Goal: Task Accomplishment & Management: Manage account settings

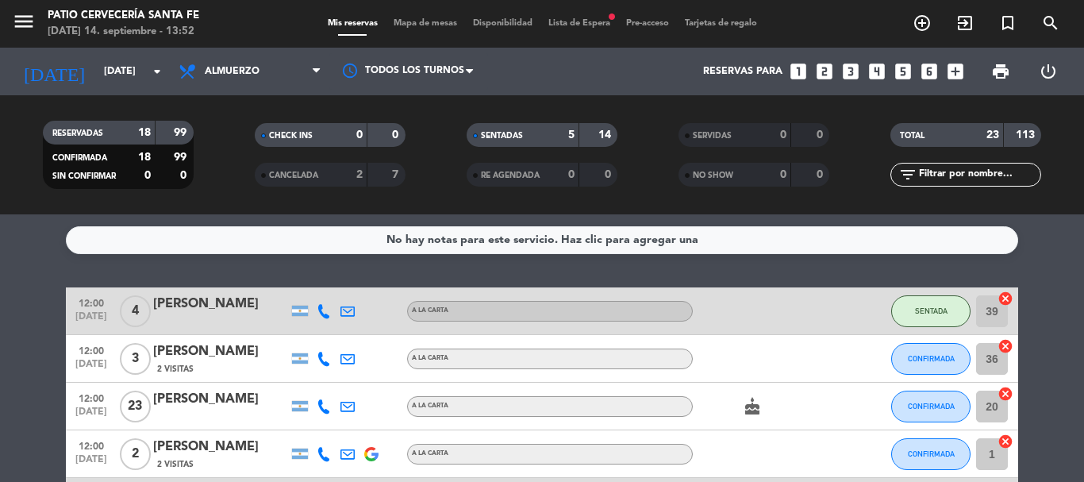
scroll to position [79, 0]
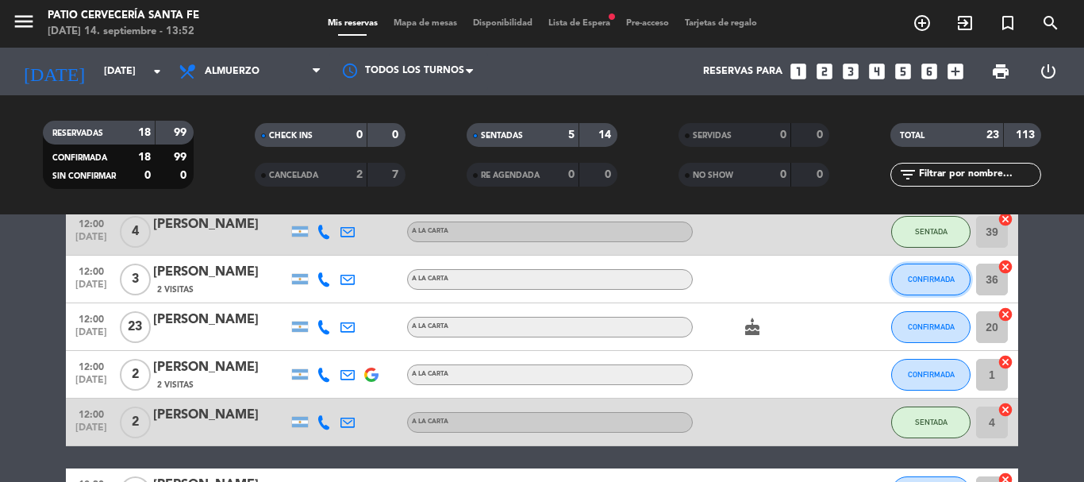
click at [910, 276] on span "CONFIRMADA" at bounding box center [931, 279] width 47 height 9
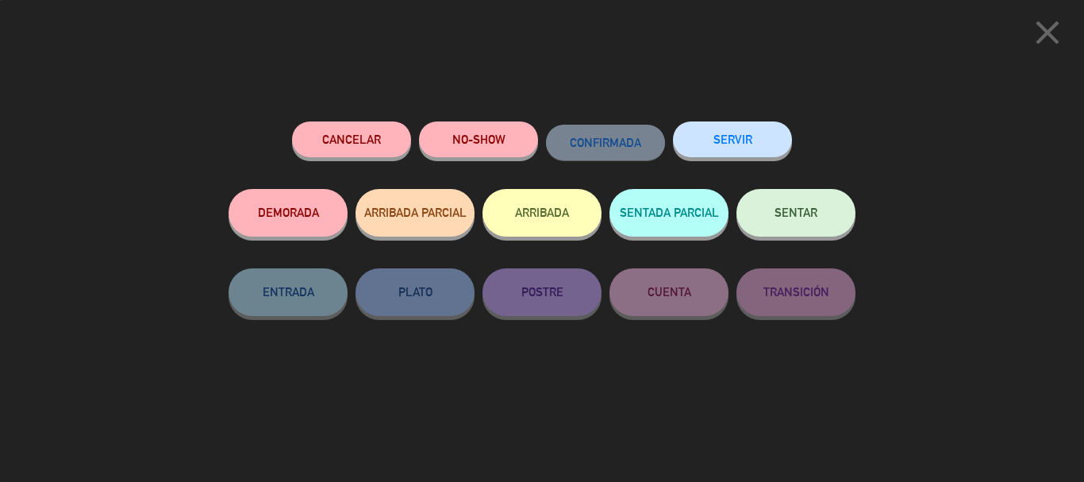
click at [807, 208] on span "SENTAR" at bounding box center [795, 211] width 43 height 13
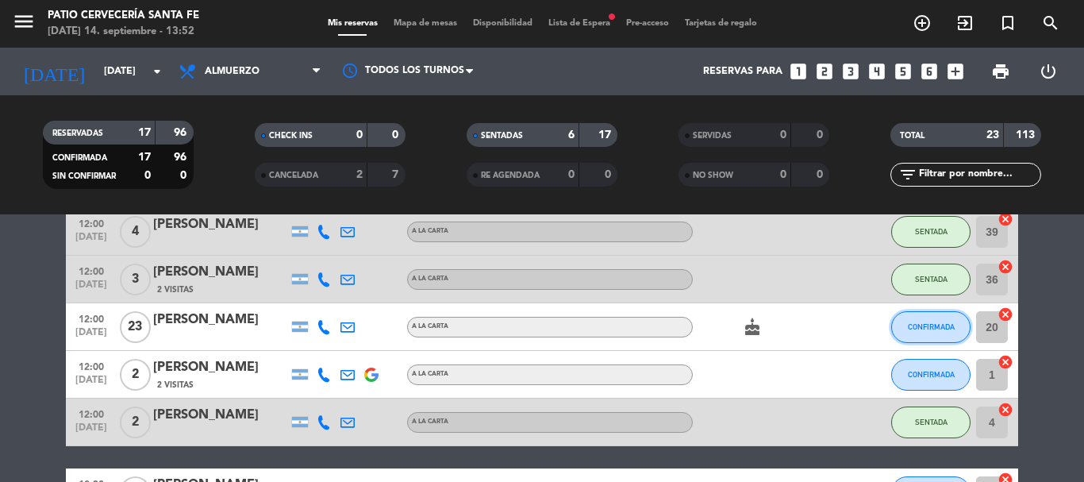
click at [921, 328] on span "CONFIRMADA" at bounding box center [931, 326] width 47 height 9
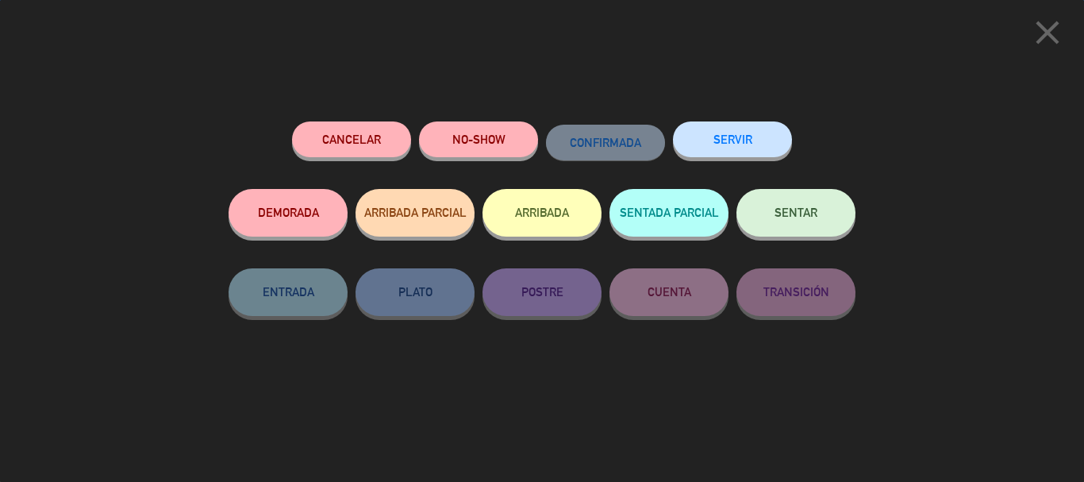
click at [832, 213] on button "SENTAR" at bounding box center [795, 213] width 119 height 48
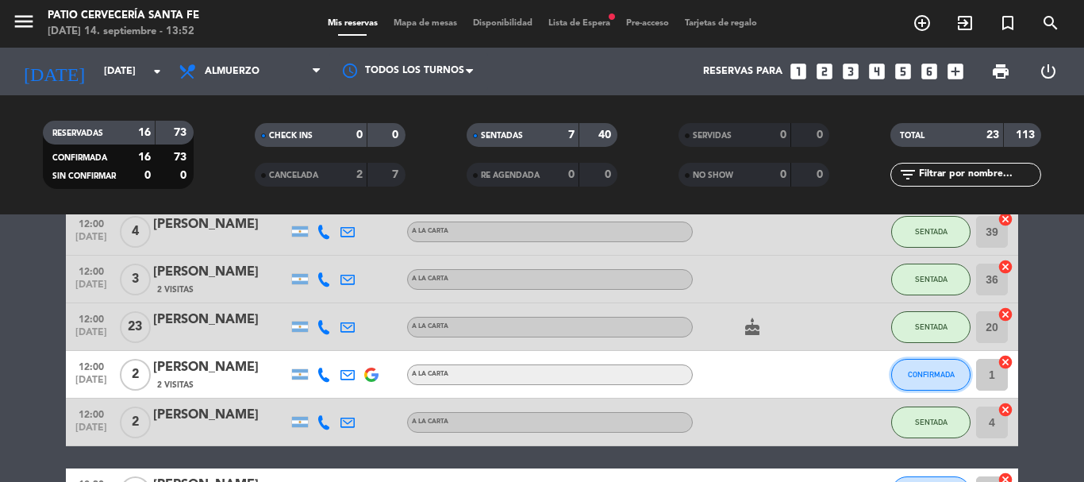
click at [935, 376] on span "CONFIRMADA" at bounding box center [931, 374] width 47 height 9
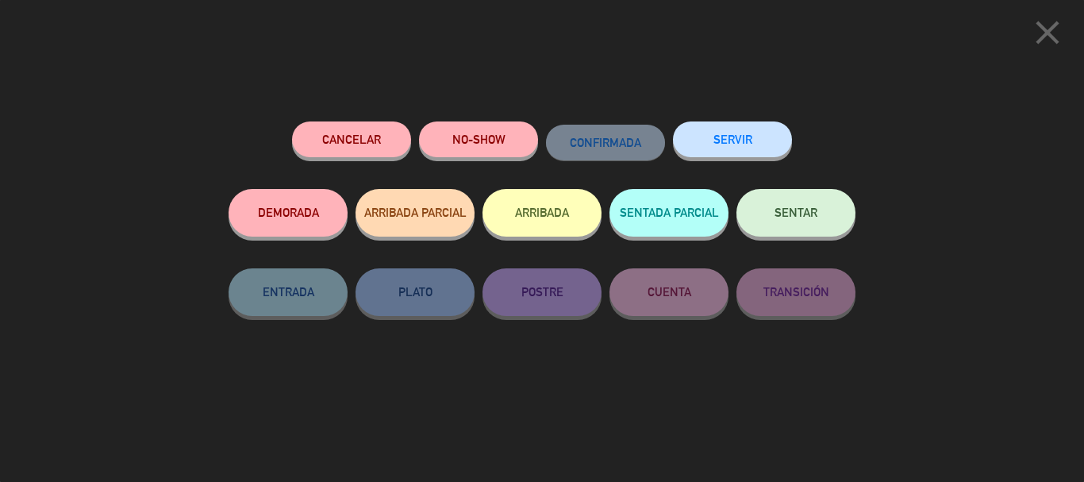
click at [494, 139] on button "NO-SHOW" at bounding box center [478, 139] width 119 height 36
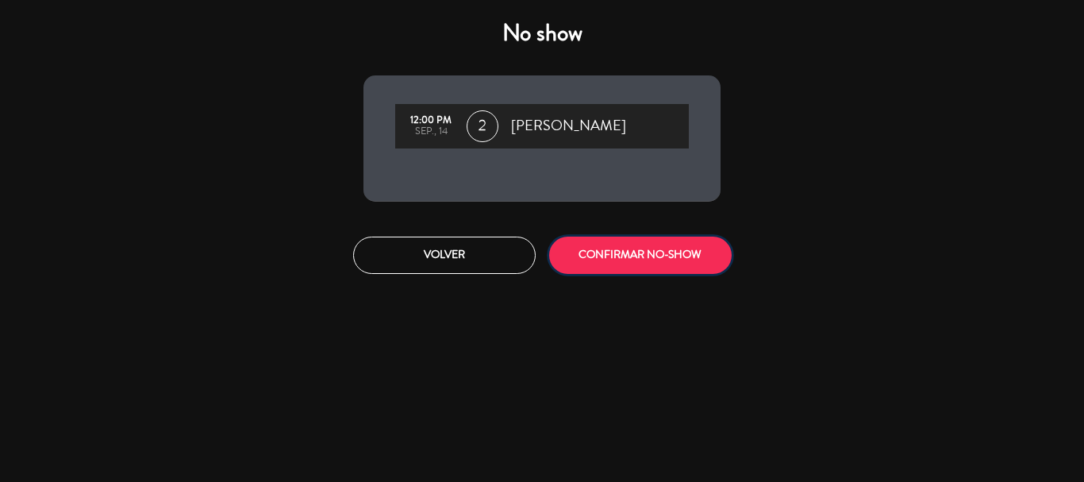
click at [626, 248] on button "CONFIRMAR NO-SHOW" at bounding box center [640, 254] width 182 height 37
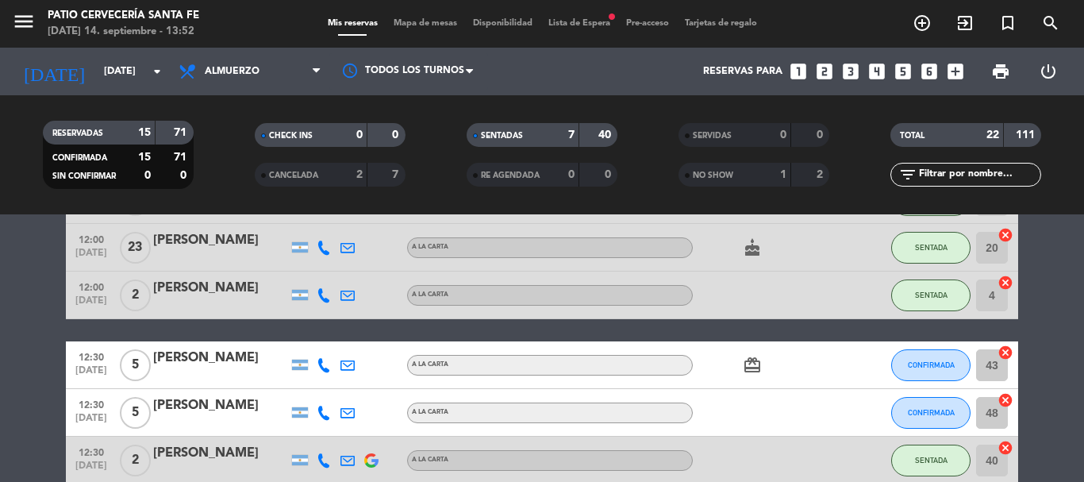
scroll to position [238, 0]
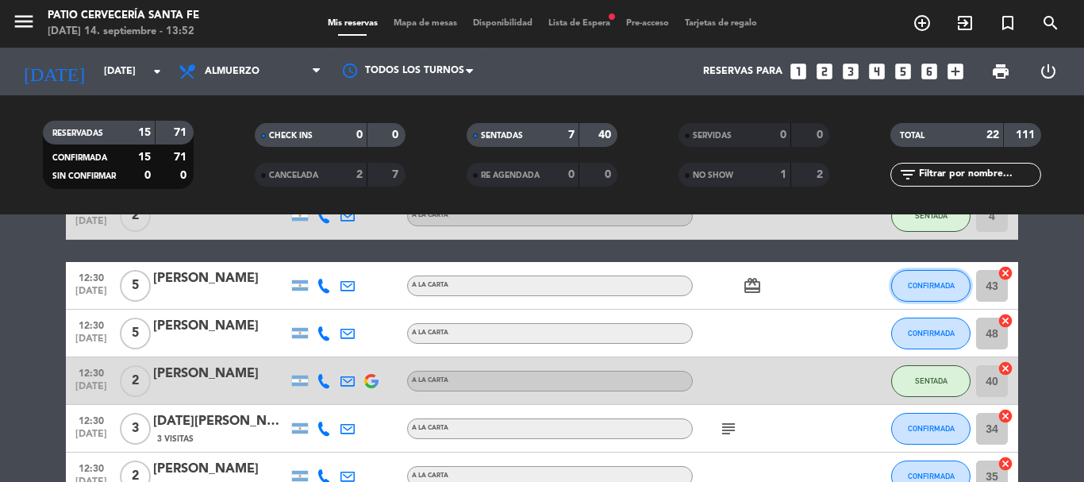
click at [925, 290] on button "CONFIRMADA" at bounding box center [930, 286] width 79 height 32
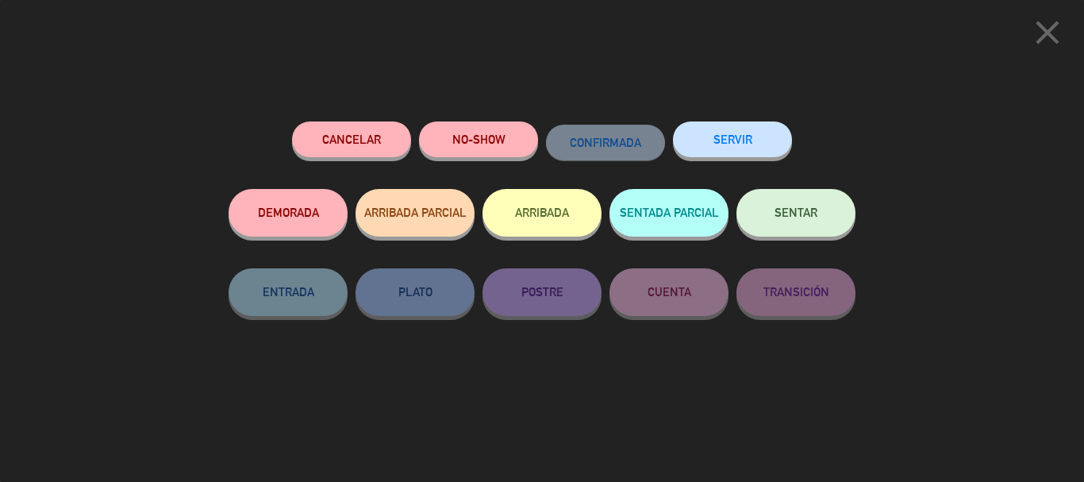
click at [854, 210] on button "SENTAR" at bounding box center [795, 213] width 119 height 48
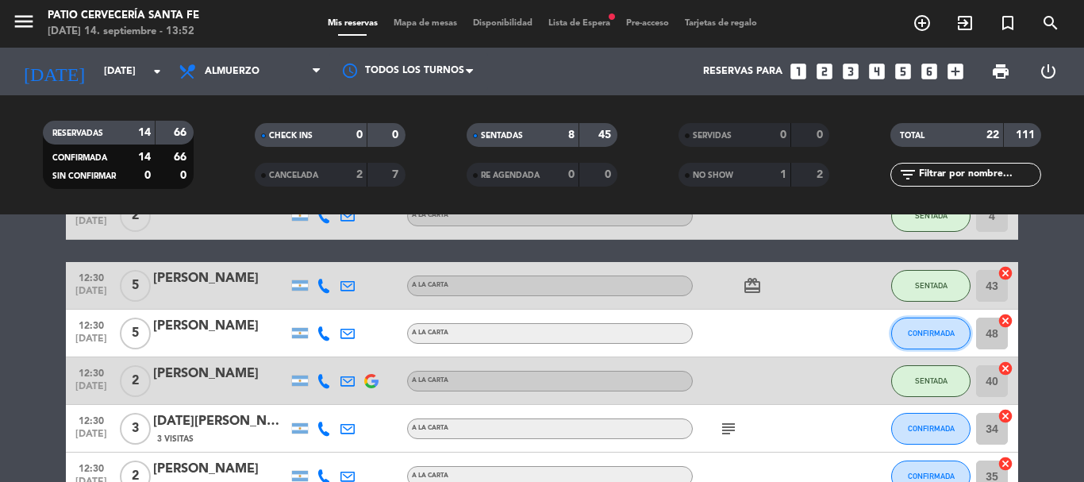
click at [945, 319] on button "CONFIRMADA" at bounding box center [930, 333] width 79 height 32
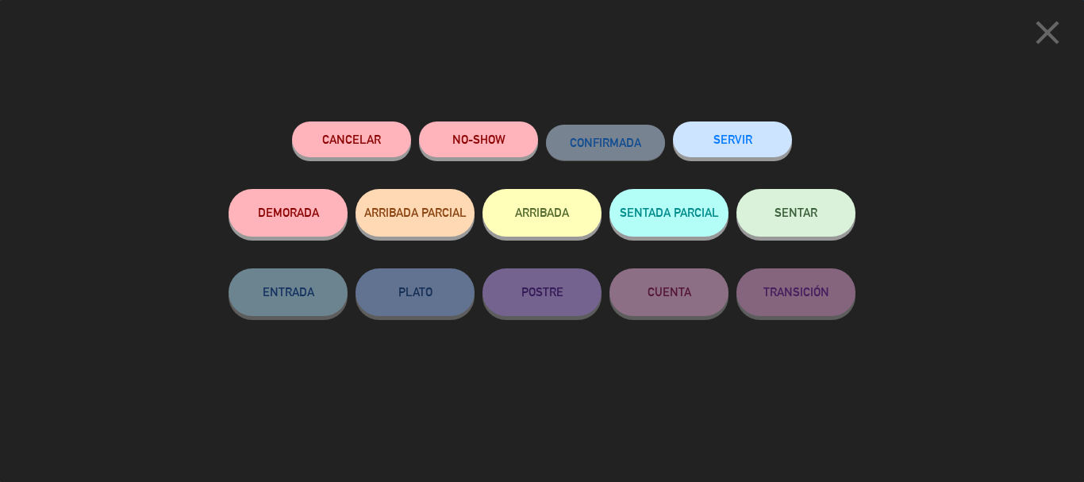
click at [809, 203] on button "SENTAR" at bounding box center [795, 213] width 119 height 48
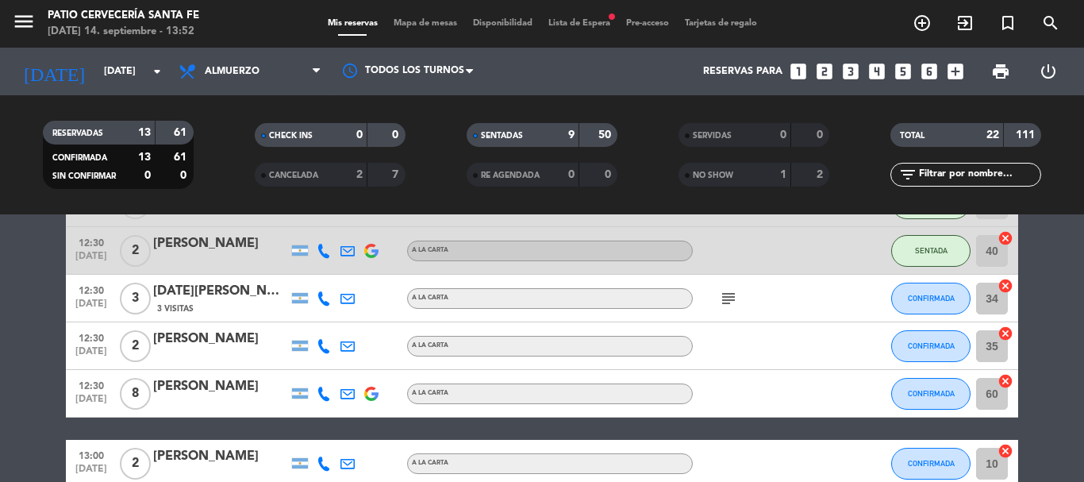
scroll to position [397, 0]
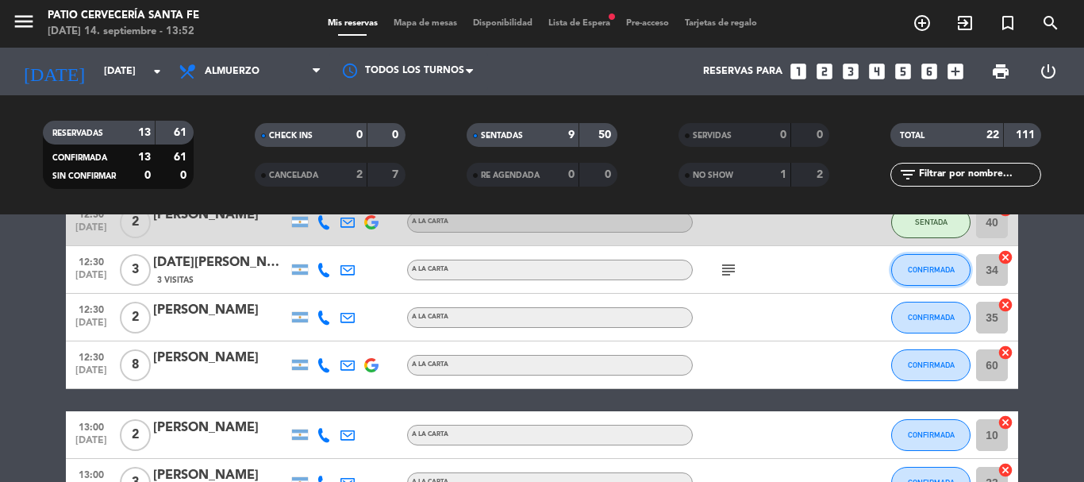
click at [946, 269] on span "CONFIRMADA" at bounding box center [931, 269] width 47 height 9
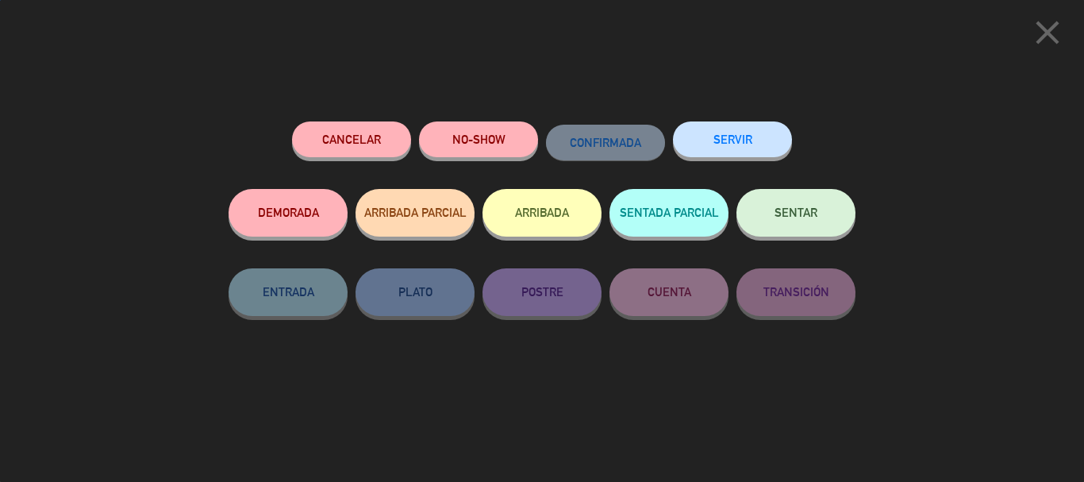
click at [820, 205] on button "SENTAR" at bounding box center [795, 213] width 119 height 48
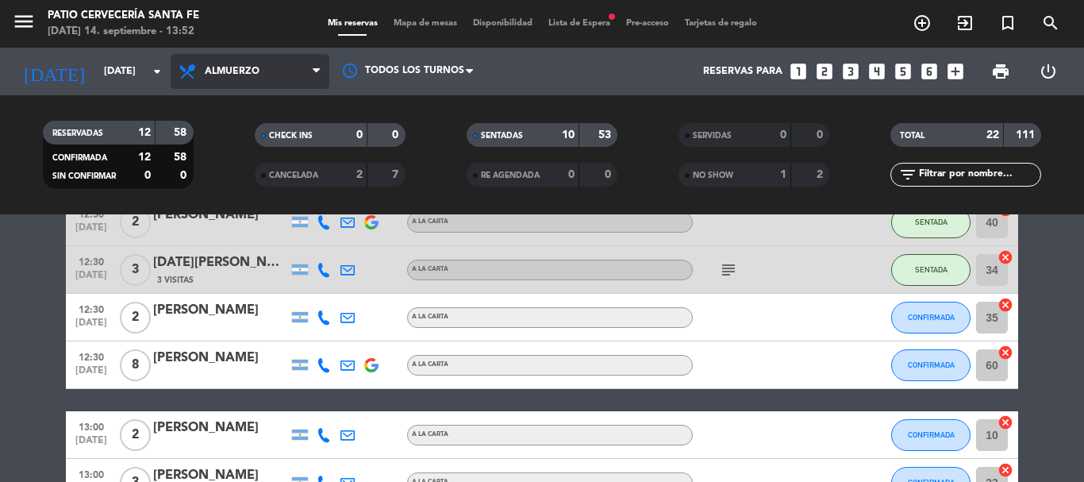
click at [232, 61] on span "Almuerzo" at bounding box center [250, 71] width 159 height 35
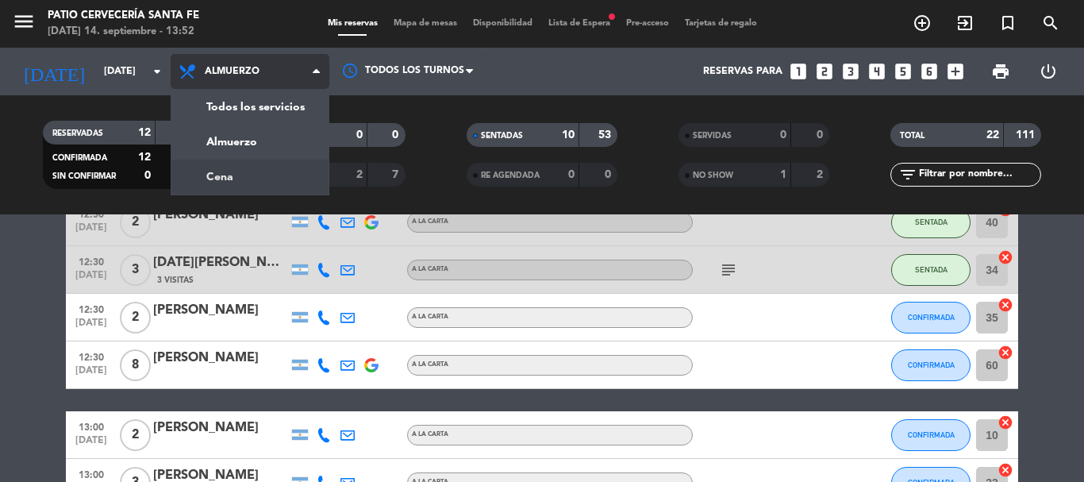
click at [253, 175] on div "menu Patio Cervecería Santa [PERSON_NAME][DATE] 14. septiembre - 13:52 Mis rese…" at bounding box center [542, 107] width 1084 height 214
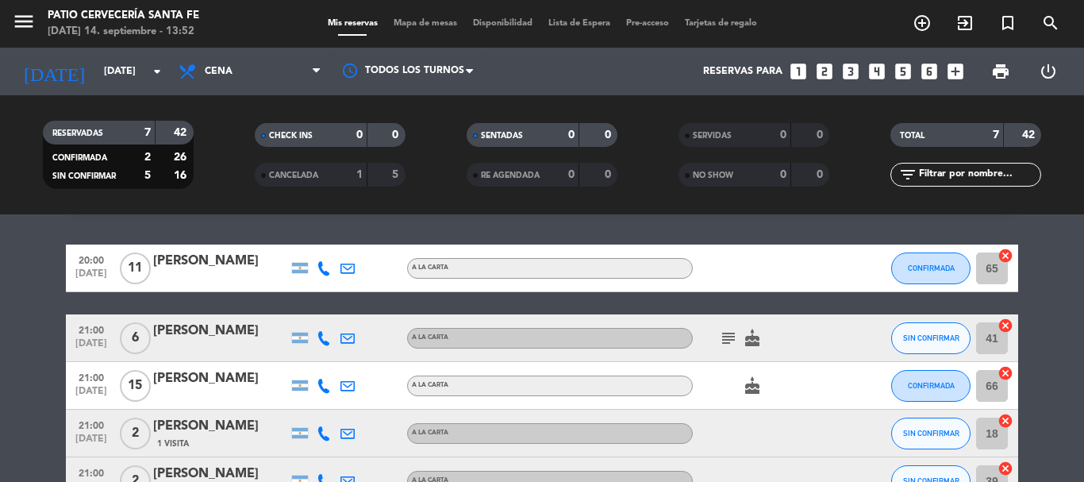
scroll to position [0, 0]
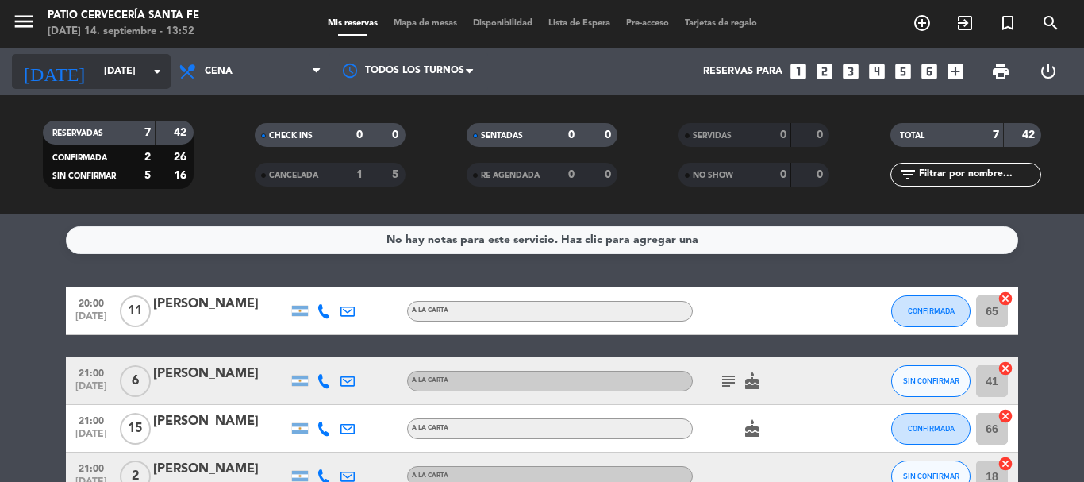
click at [148, 71] on icon "arrow_drop_down" at bounding box center [157, 71] width 19 height 19
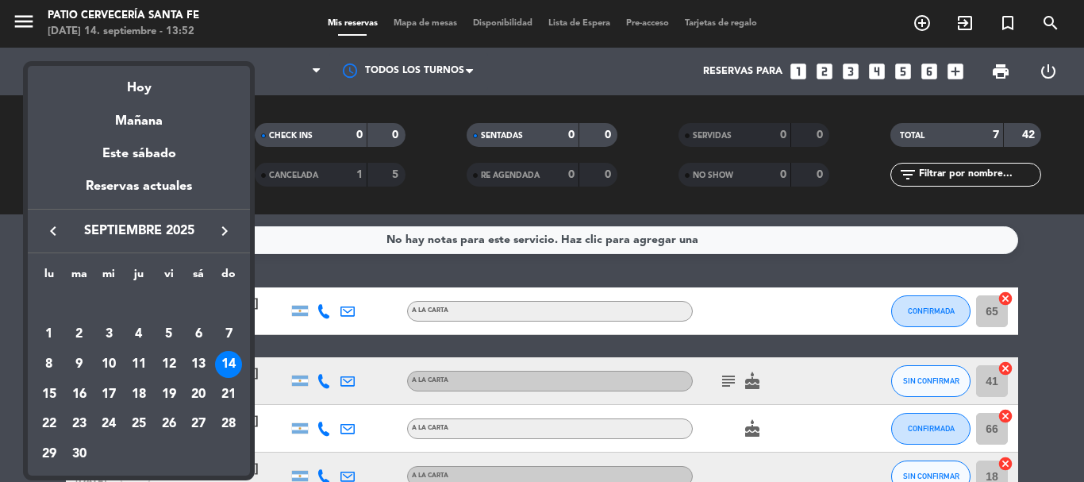
click at [322, 108] on div at bounding box center [542, 241] width 1084 height 482
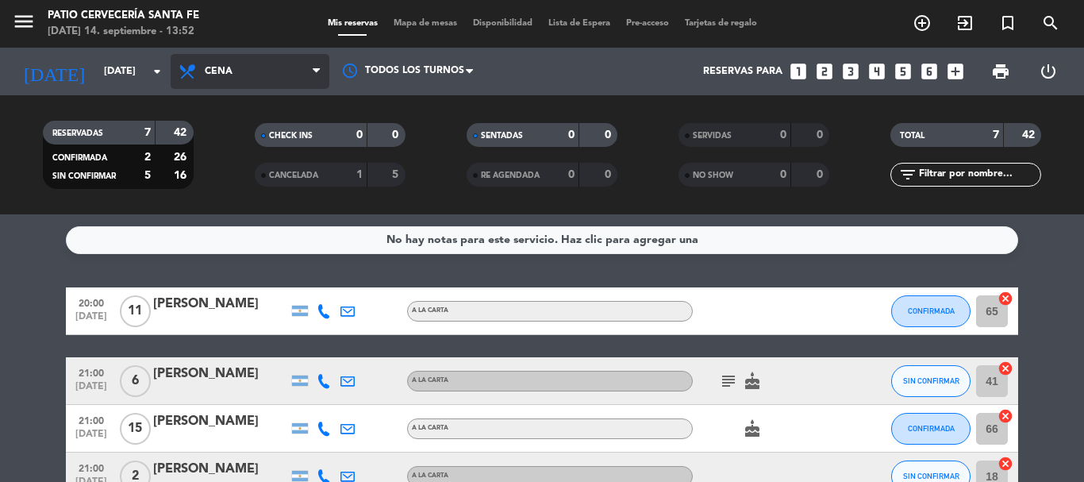
click at [315, 78] on icon at bounding box center [316, 71] width 7 height 13
click at [267, 135] on div "menu Patio Cervecería Santa [PERSON_NAME][DATE] 14. septiembre - 13:52 Mis rese…" at bounding box center [542, 107] width 1084 height 214
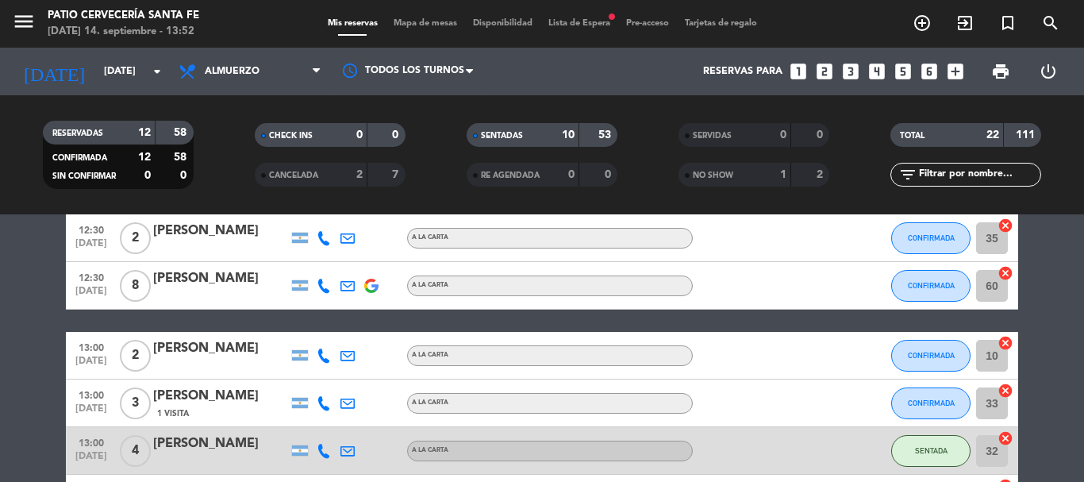
scroll to position [397, 0]
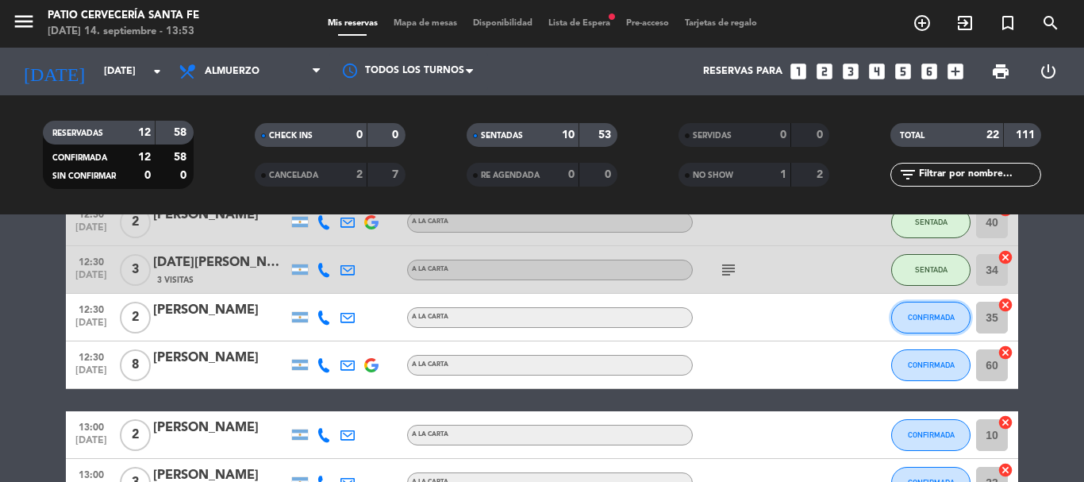
click at [915, 311] on button "CONFIRMADA" at bounding box center [930, 318] width 79 height 32
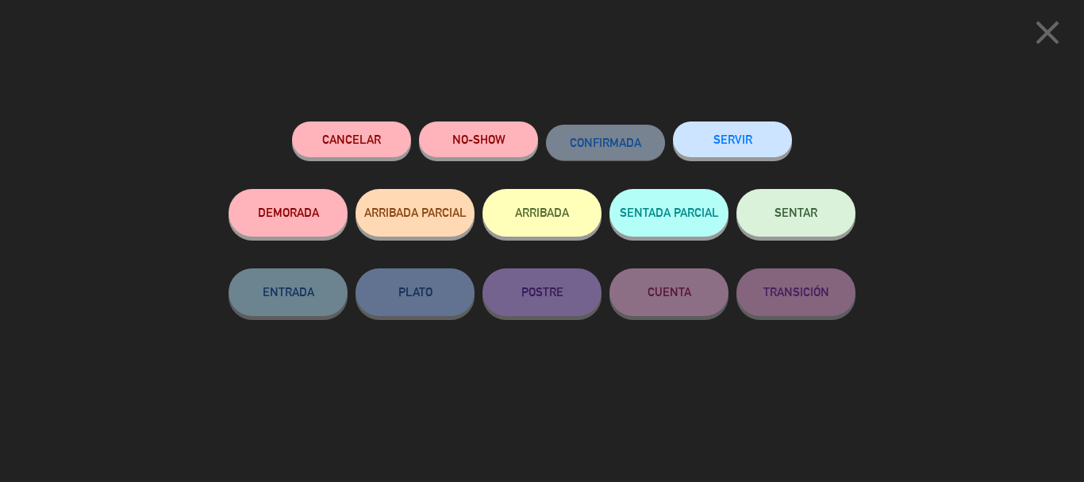
click at [474, 142] on button "NO-SHOW" at bounding box center [478, 139] width 119 height 36
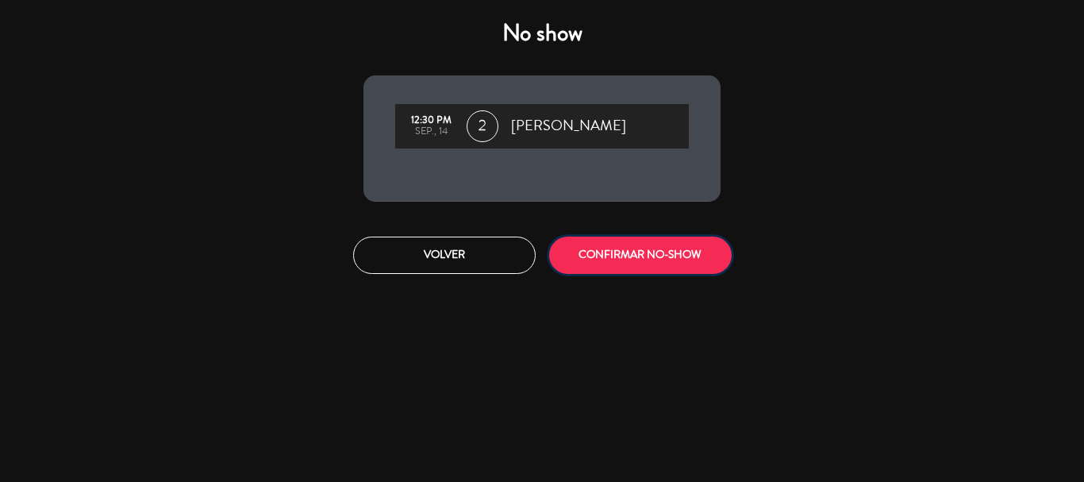
click at [657, 246] on button "CONFIRMAR NO-SHOW" at bounding box center [640, 254] width 182 height 37
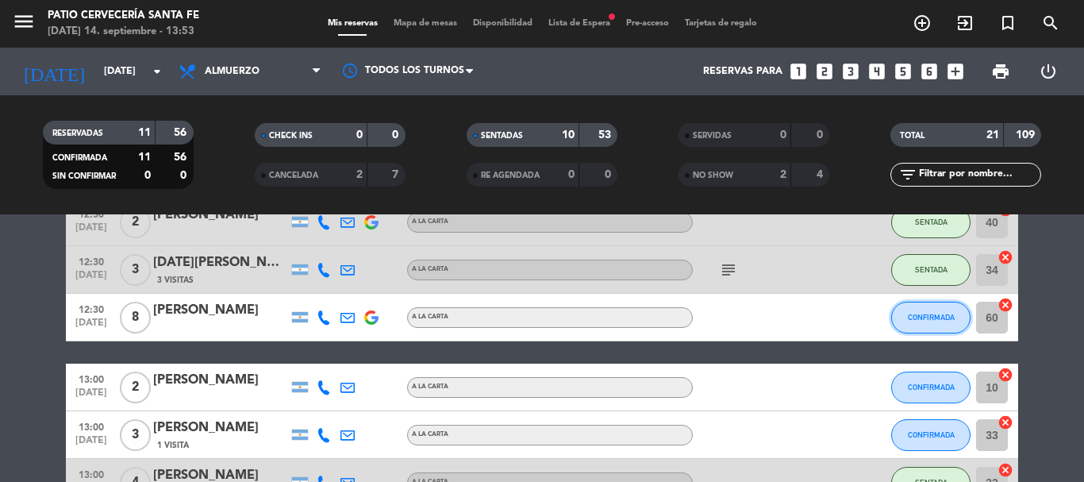
click at [930, 321] on button "CONFIRMADA" at bounding box center [930, 318] width 79 height 32
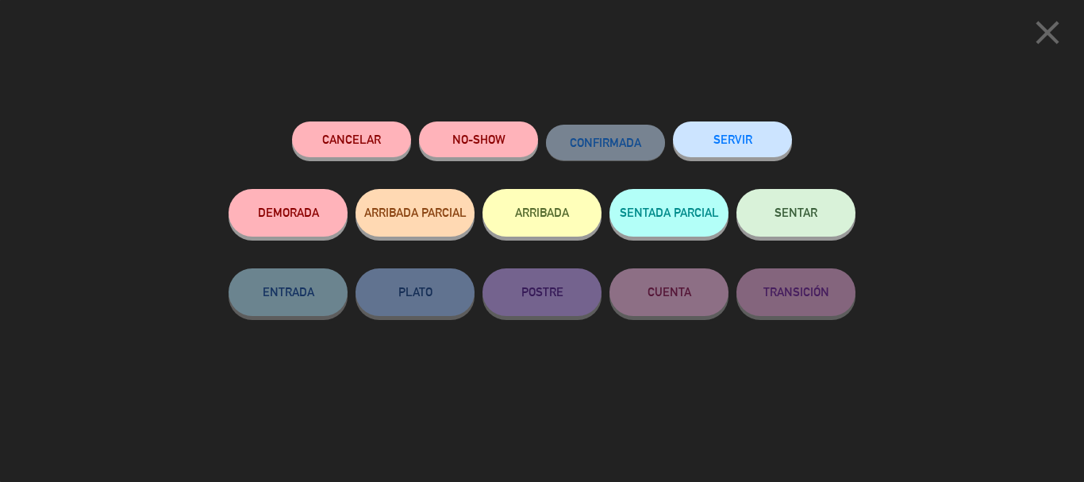
click at [787, 208] on span "SENTAR" at bounding box center [795, 211] width 43 height 13
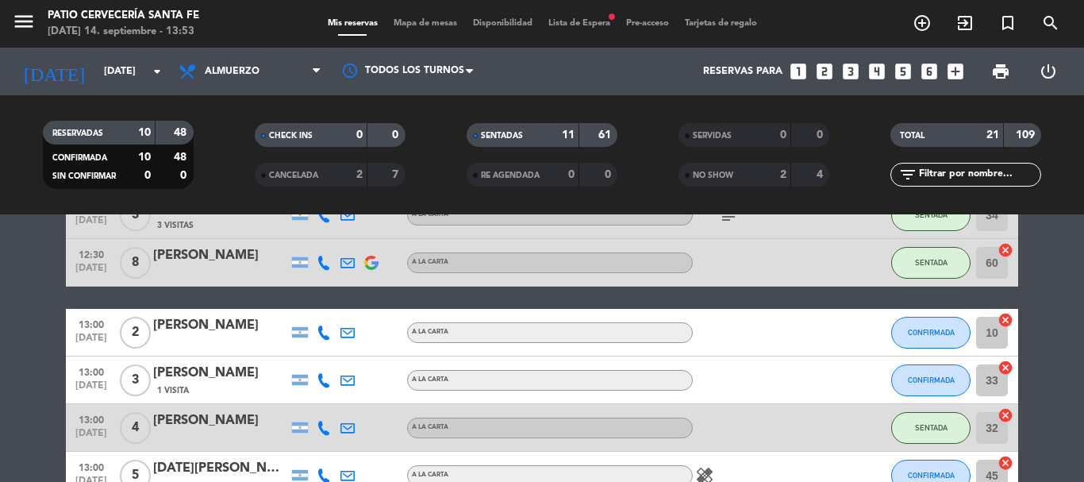
scroll to position [476, 0]
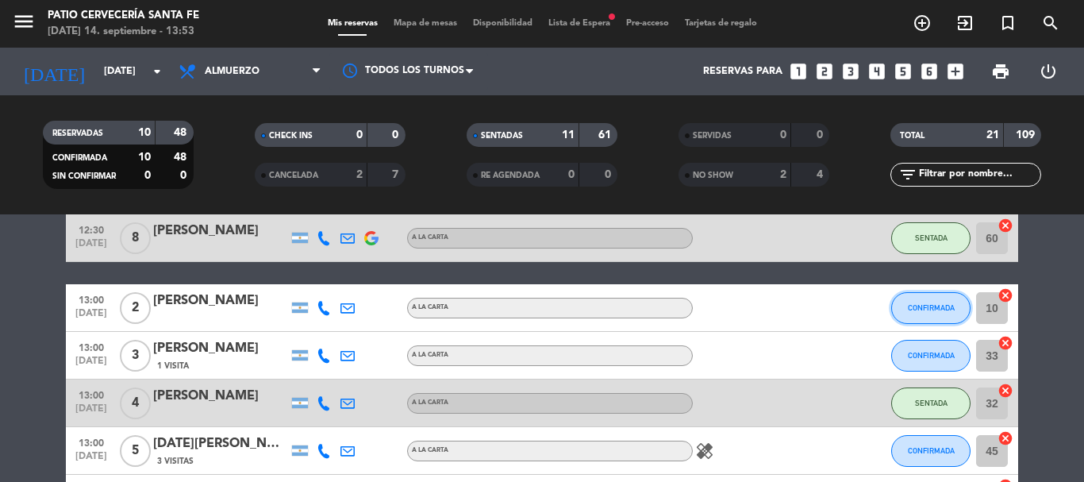
click at [929, 309] on span "CONFIRMADA" at bounding box center [931, 307] width 47 height 9
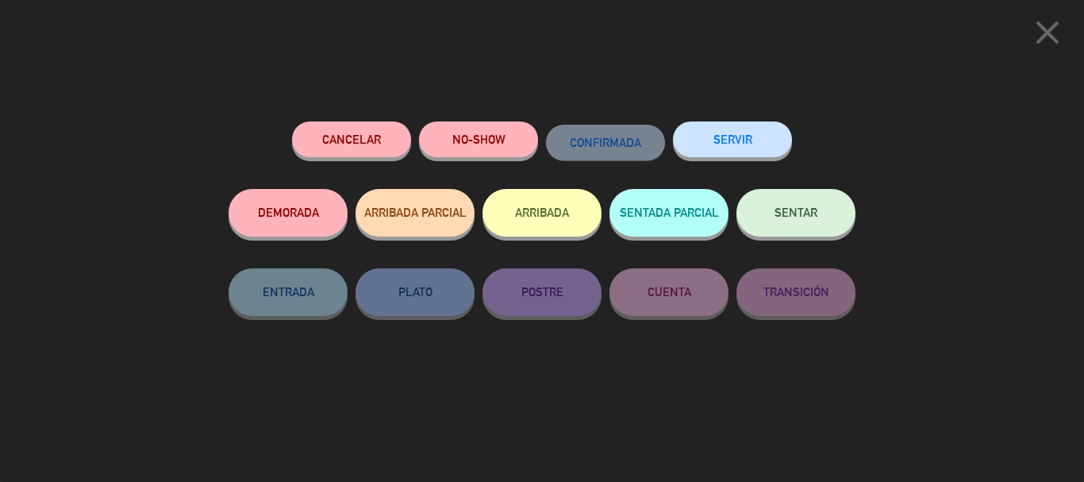
click at [784, 213] on span "SENTAR" at bounding box center [795, 211] width 43 height 13
click at [0, 0] on div at bounding box center [0, 0] width 0 height 0
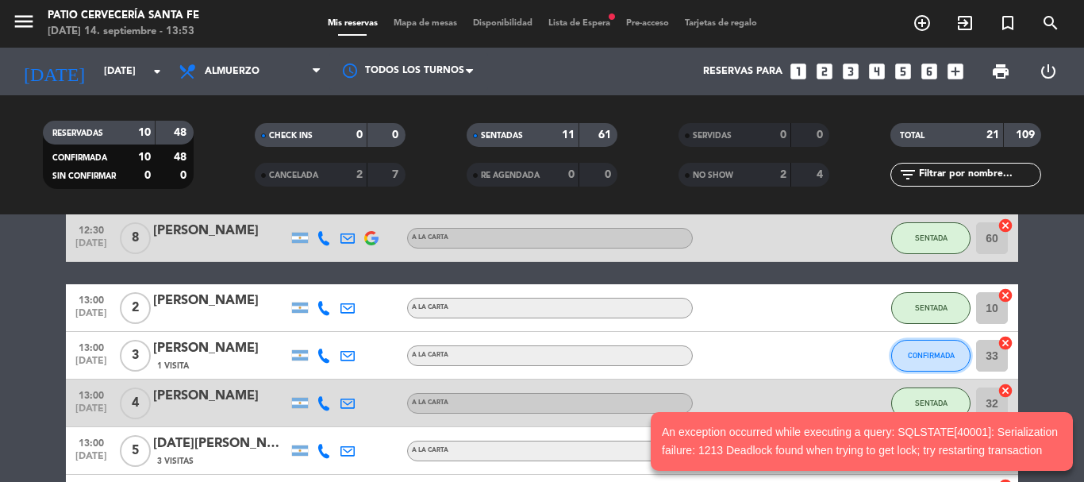
click at [938, 354] on span "CONFIRMADA" at bounding box center [931, 355] width 47 height 9
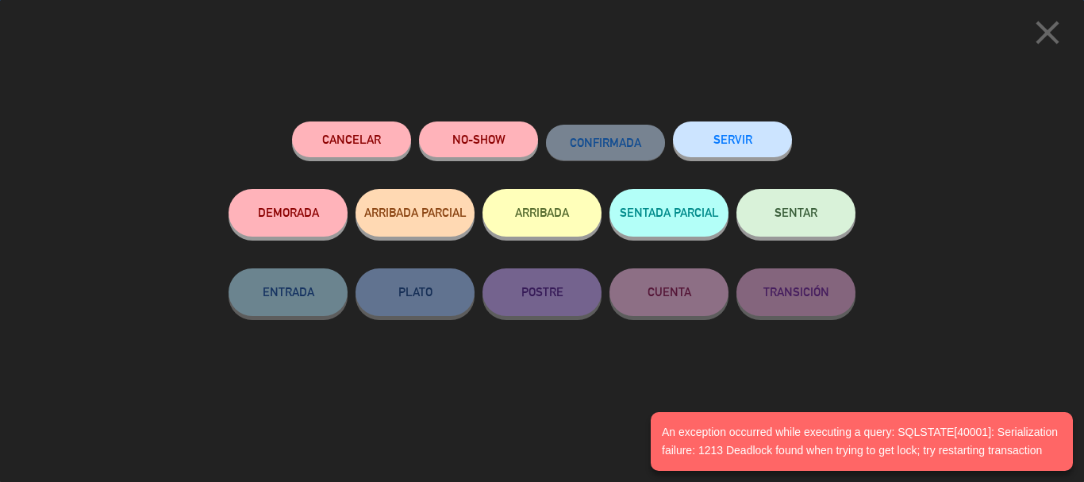
click at [807, 208] on span "SENTAR" at bounding box center [795, 211] width 43 height 13
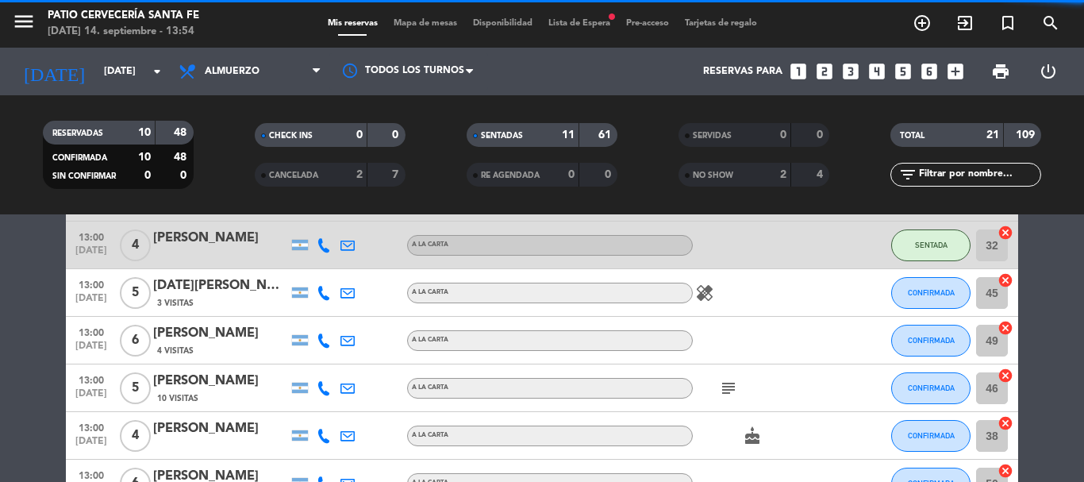
scroll to position [635, 0]
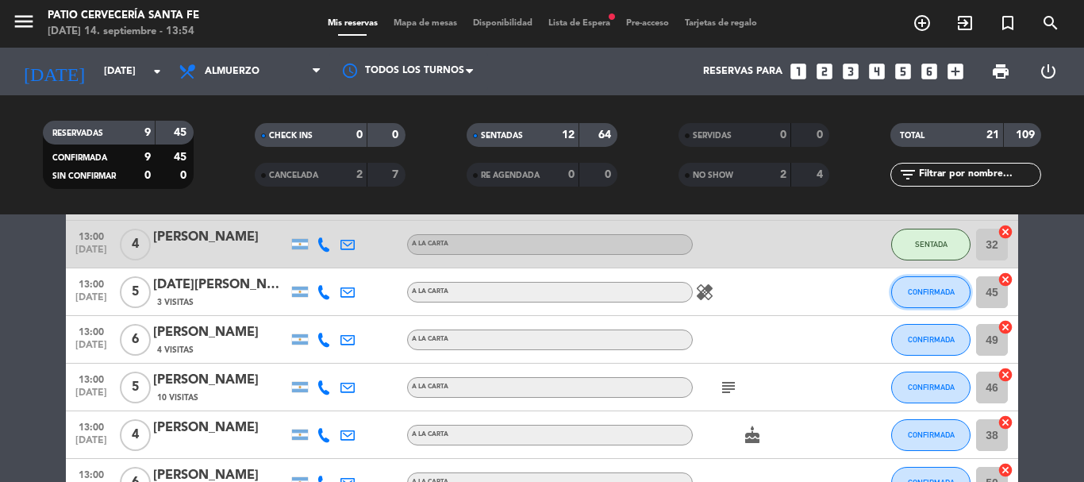
click at [931, 295] on span "CONFIRMADA" at bounding box center [931, 291] width 47 height 9
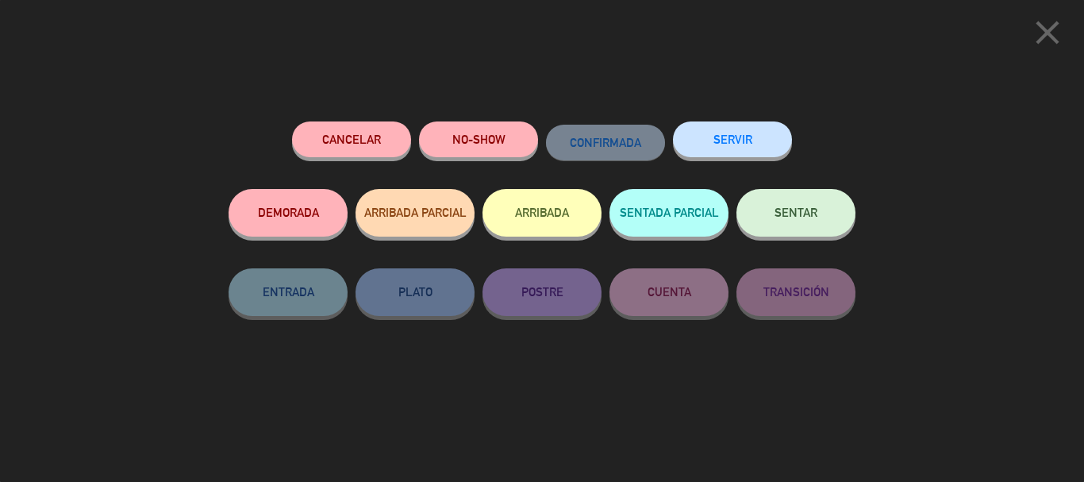
click at [822, 220] on button "SENTAR" at bounding box center [795, 213] width 119 height 48
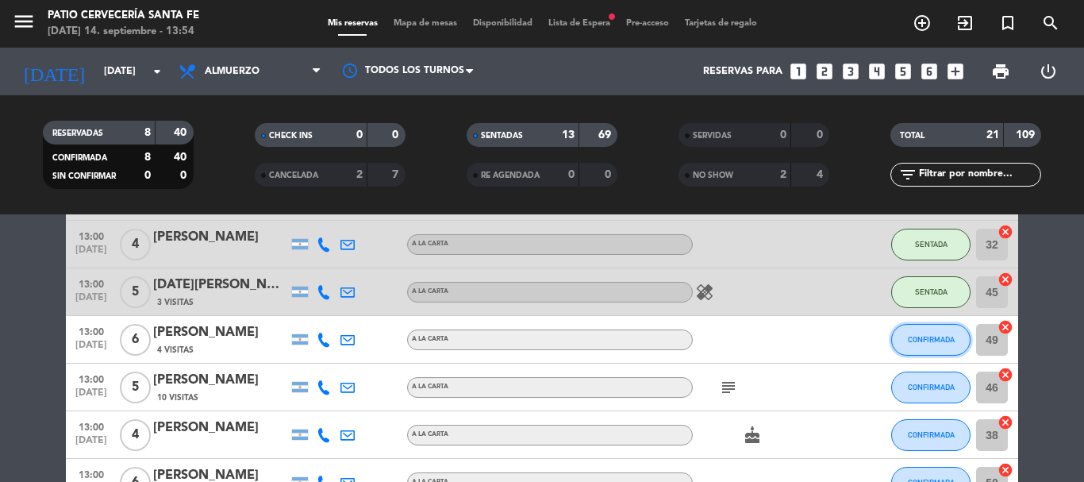
click at [921, 340] on span "CONFIRMADA" at bounding box center [931, 339] width 47 height 9
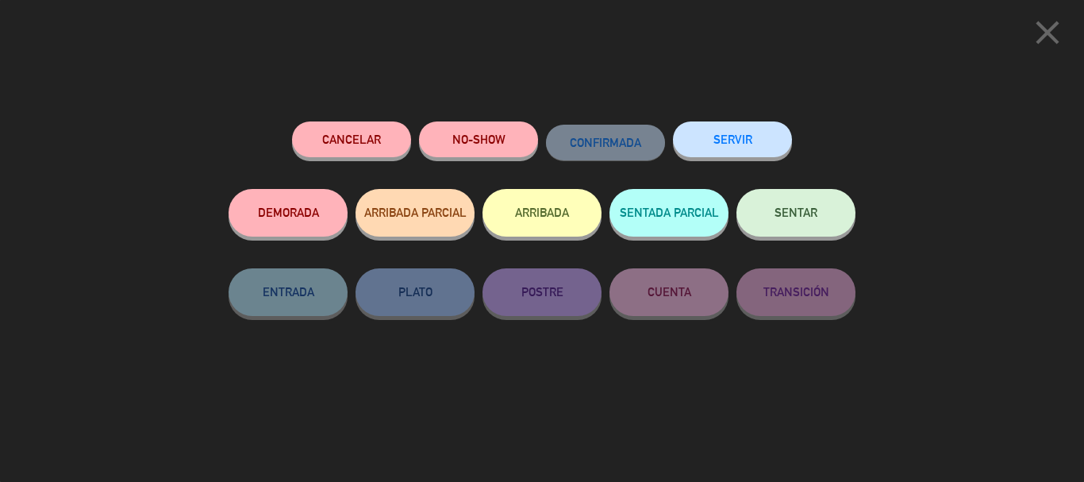
click at [504, 139] on button "NO-SHOW" at bounding box center [478, 139] width 119 height 36
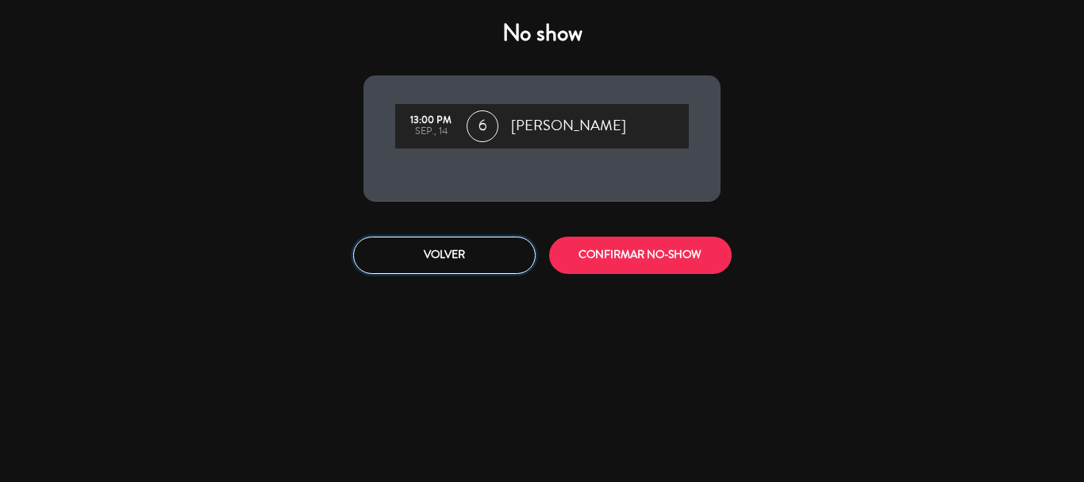
click at [455, 248] on button "Volver" at bounding box center [444, 254] width 182 height 37
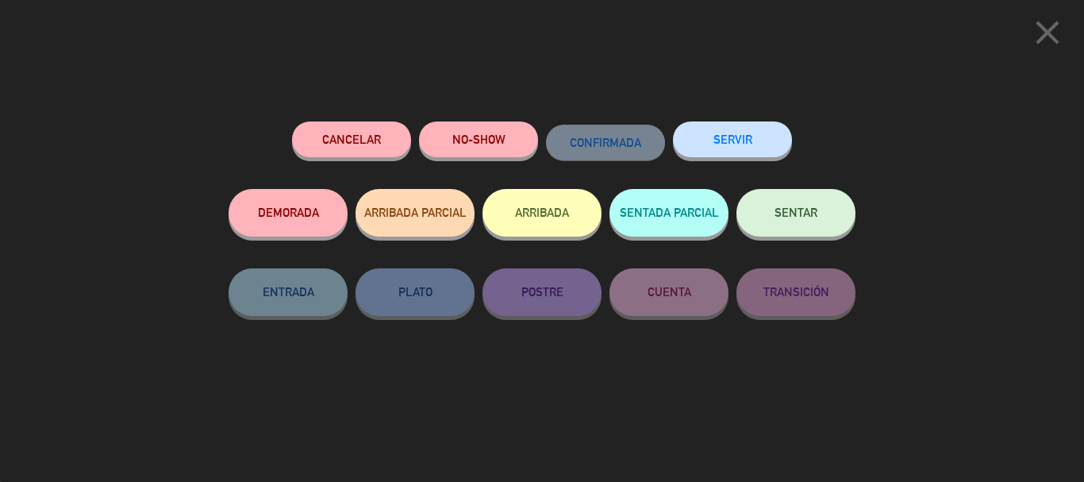
click at [797, 200] on button "SENTAR" at bounding box center [795, 213] width 119 height 48
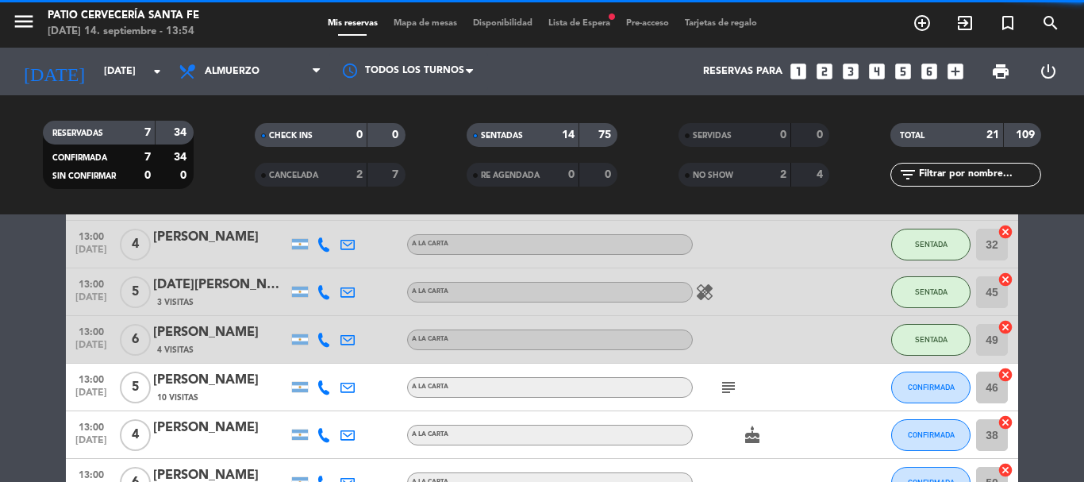
scroll to position [714, 0]
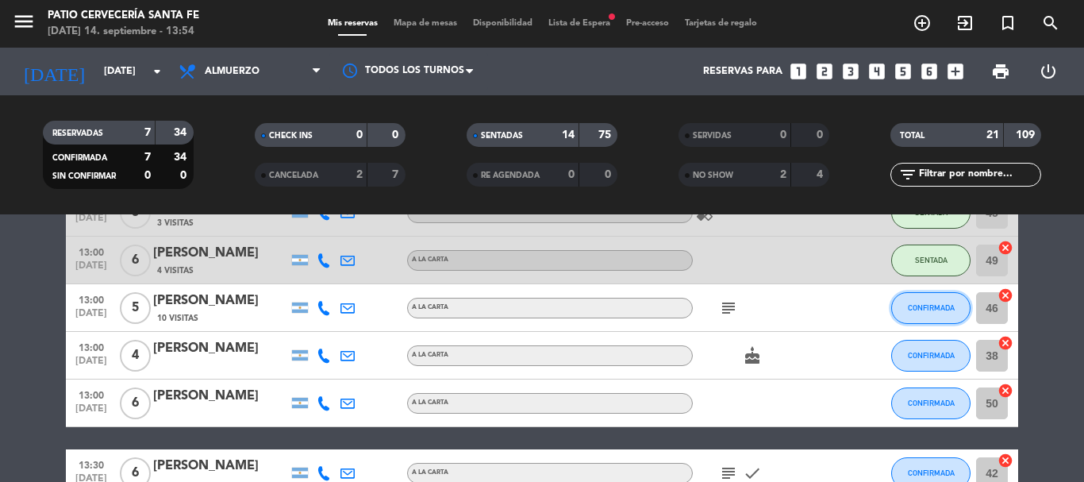
click at [916, 309] on span "CONFIRMADA" at bounding box center [931, 307] width 47 height 9
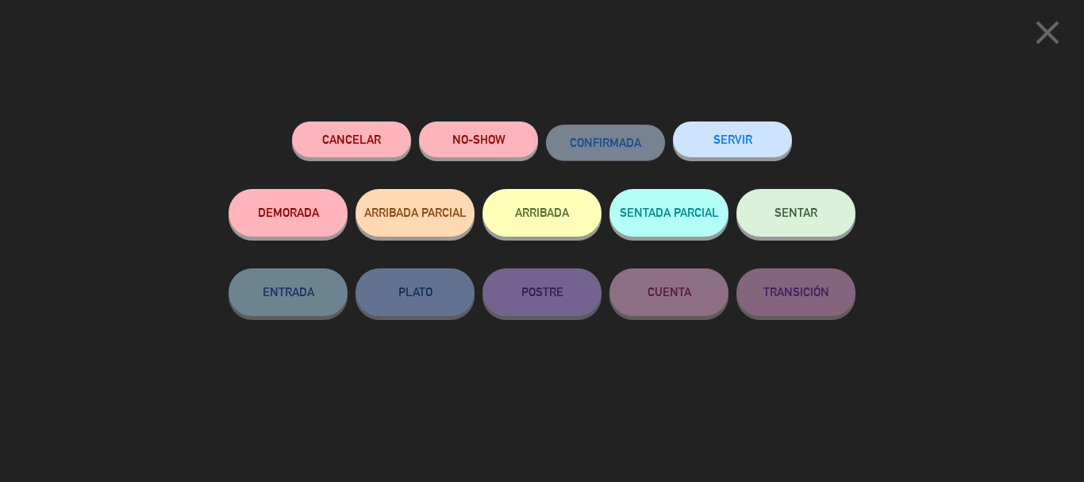
click at [806, 218] on span "SENTAR" at bounding box center [795, 211] width 43 height 13
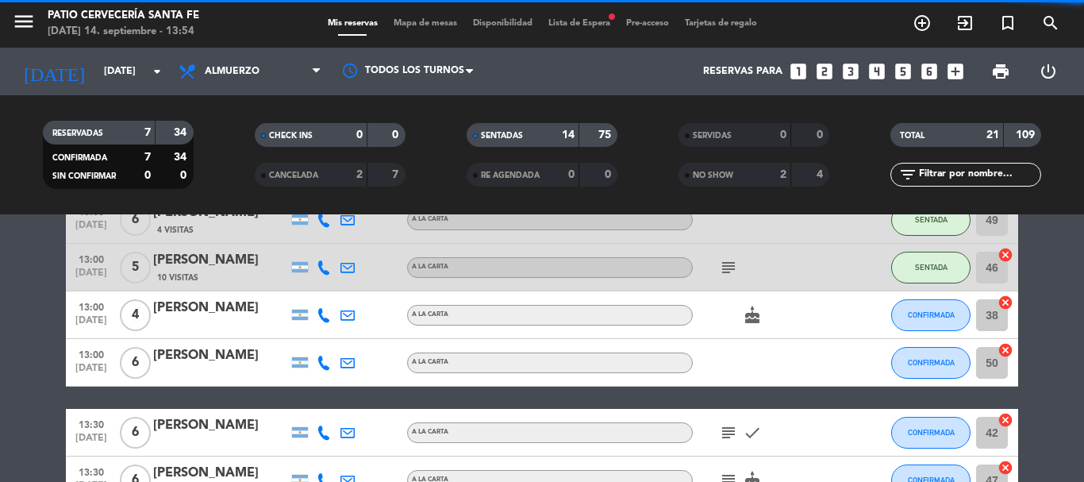
scroll to position [793, 0]
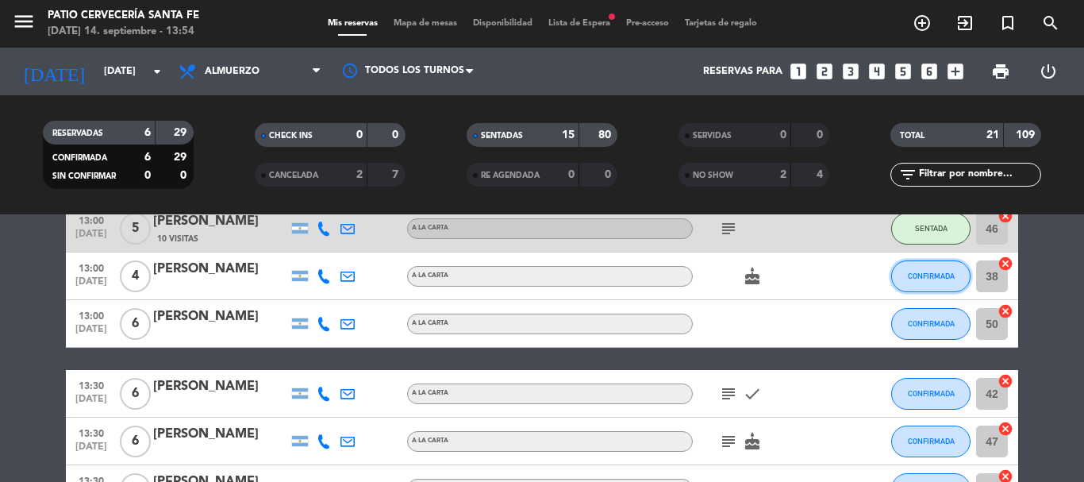
click at [943, 275] on span "CONFIRMADA" at bounding box center [931, 275] width 47 height 9
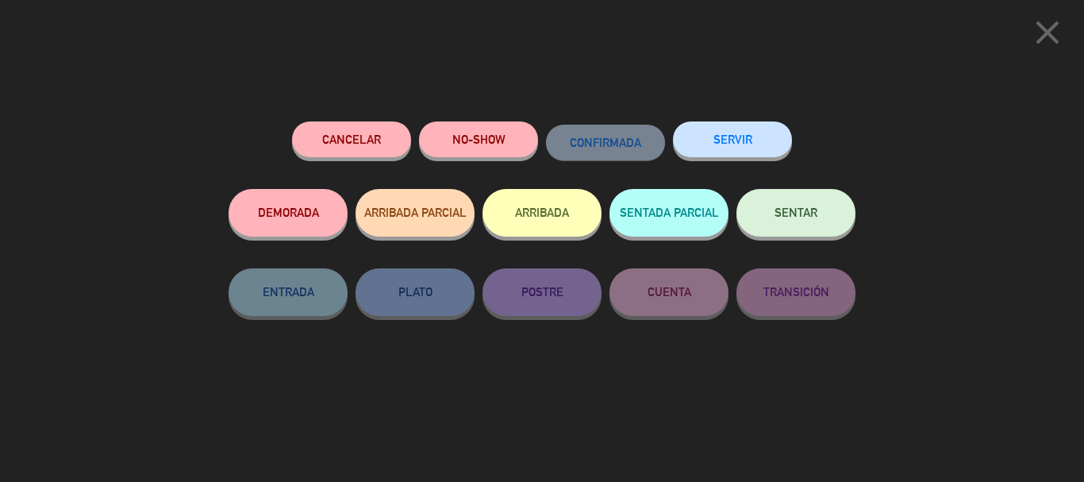
click at [491, 124] on button "NO-SHOW" at bounding box center [478, 139] width 119 height 36
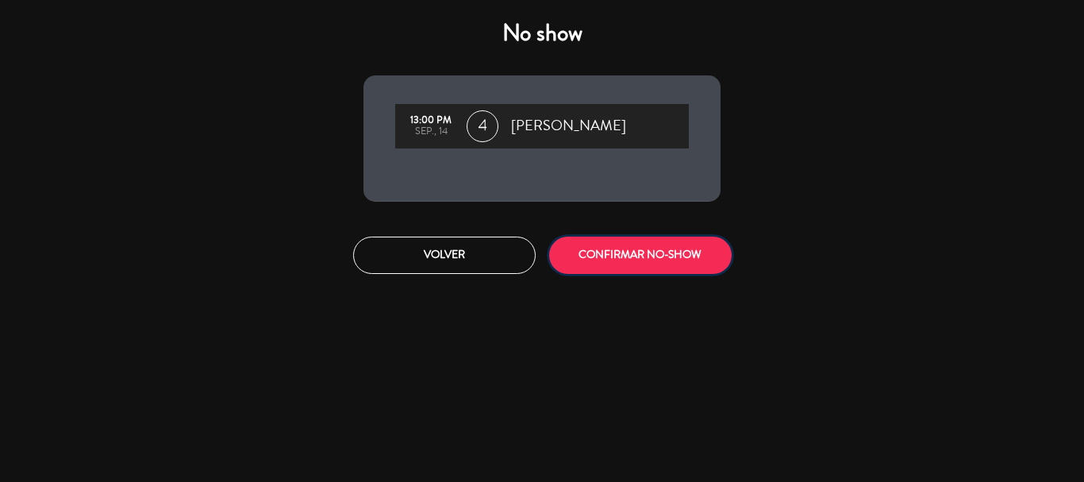
click at [636, 256] on button "CONFIRMAR NO-SHOW" at bounding box center [640, 254] width 182 height 37
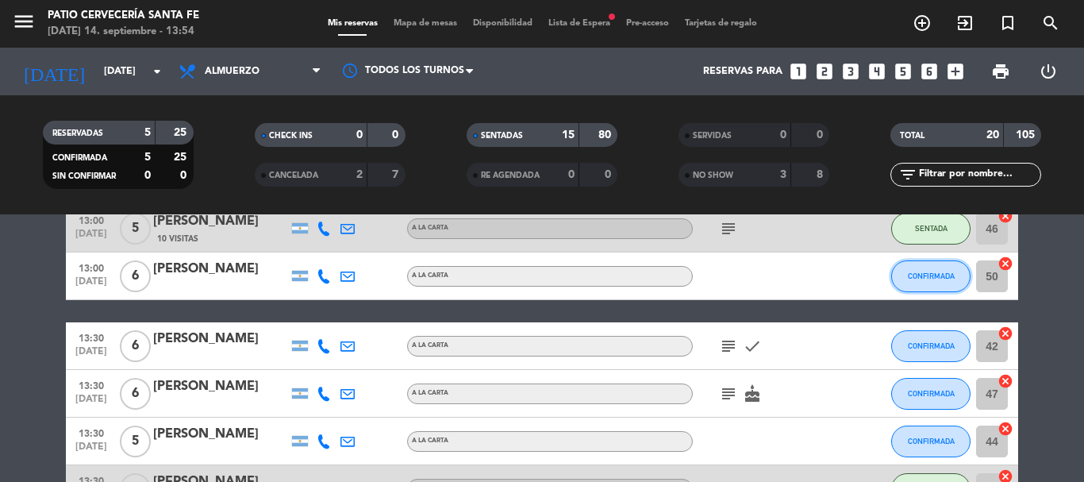
click at [928, 271] on button "CONFIRMADA" at bounding box center [930, 276] width 79 height 32
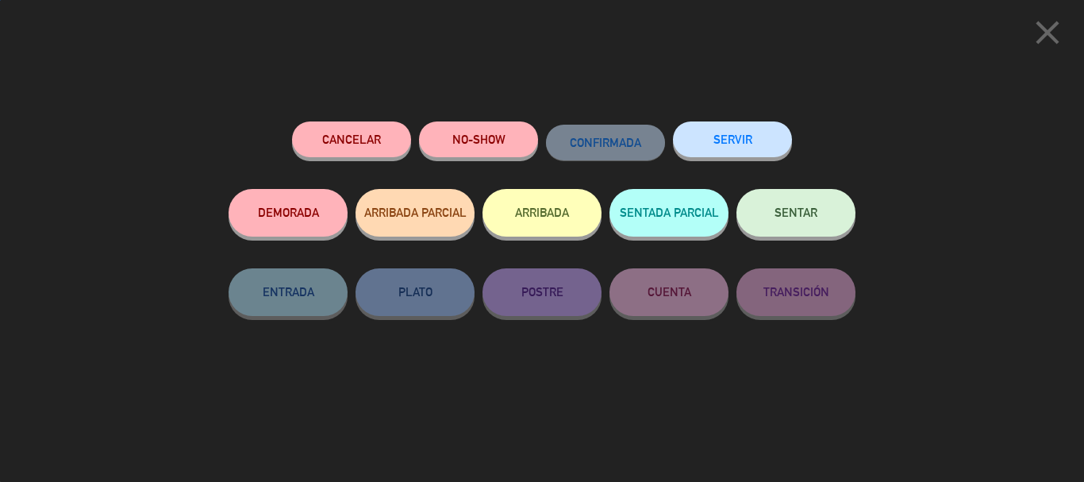
click at [833, 217] on button "SENTAR" at bounding box center [795, 213] width 119 height 48
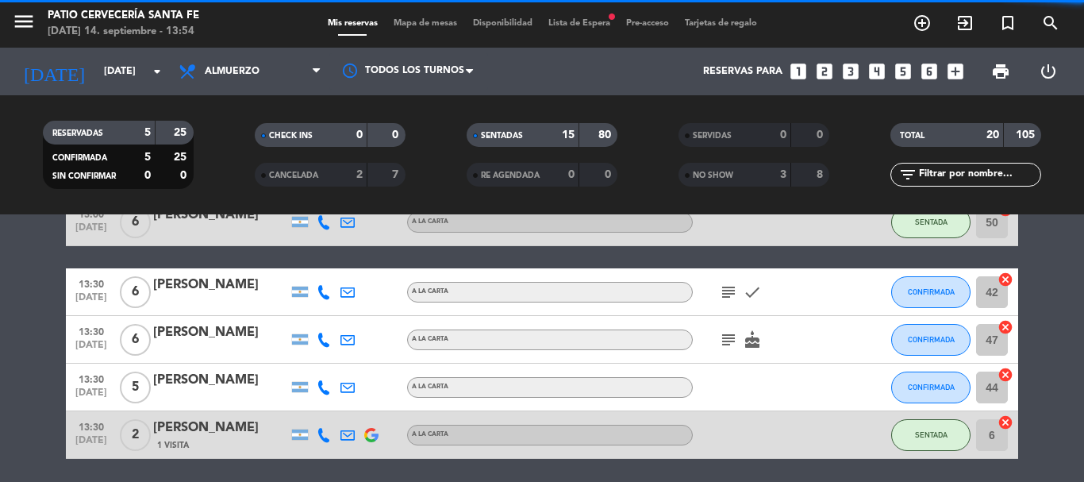
scroll to position [873, 0]
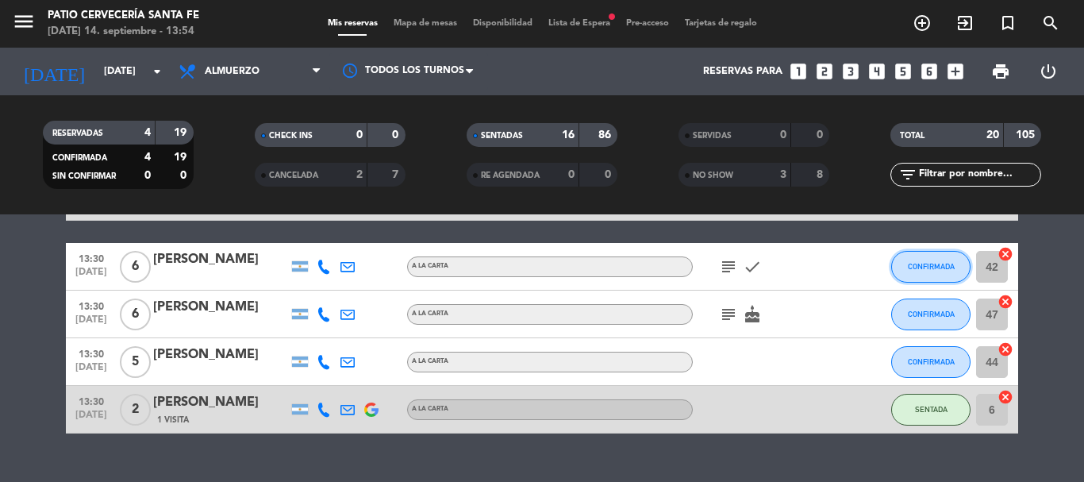
click at [934, 263] on span "CONFIRMADA" at bounding box center [931, 266] width 47 height 9
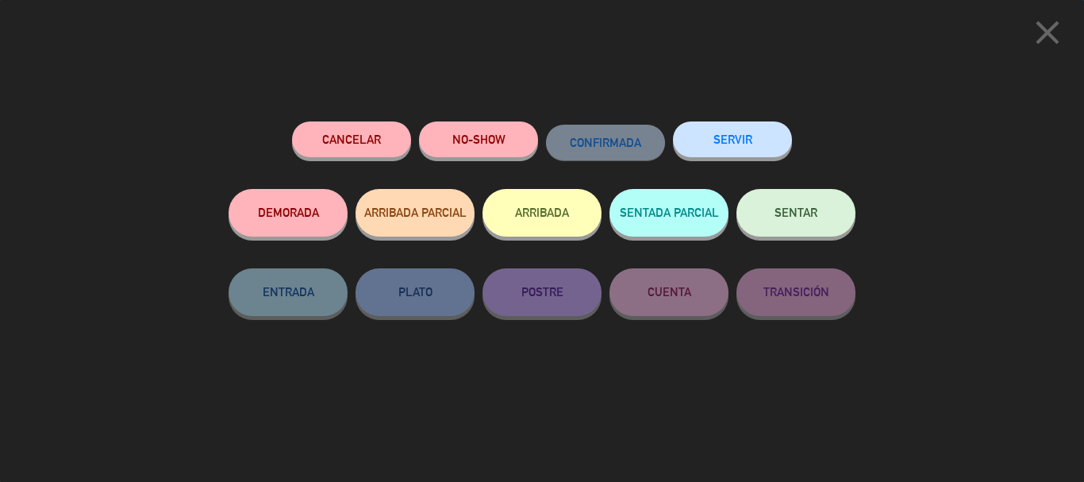
click at [806, 210] on span "SENTAR" at bounding box center [795, 211] width 43 height 13
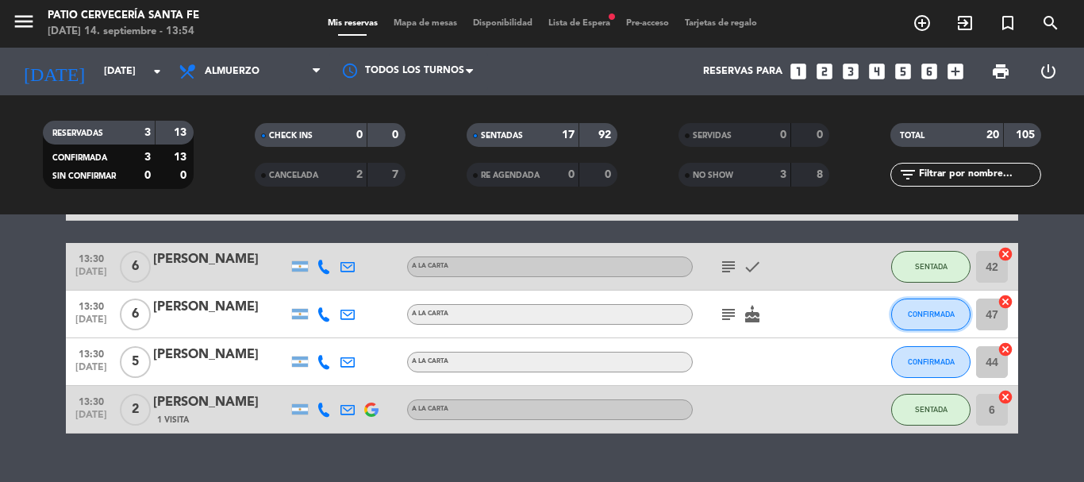
click at [939, 312] on span "CONFIRMADA" at bounding box center [931, 313] width 47 height 9
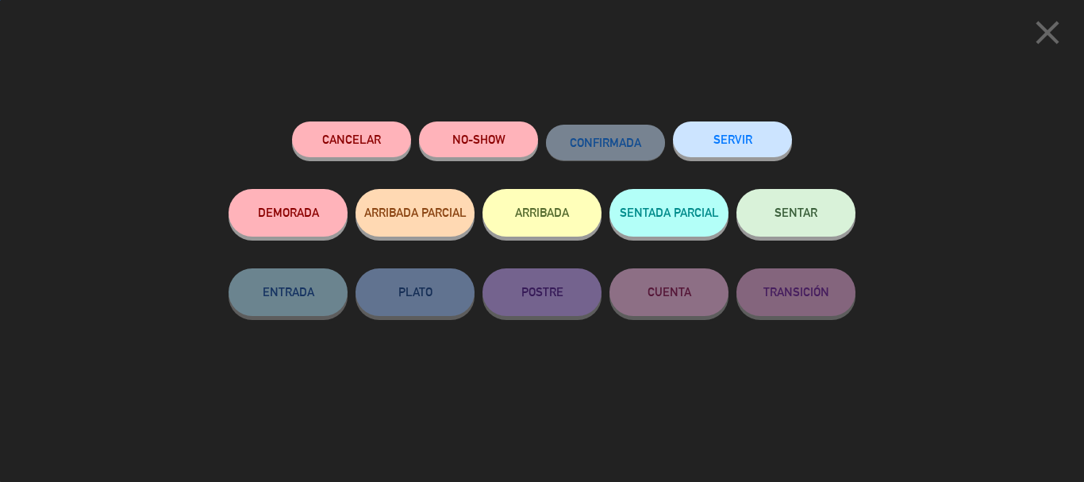
click at [816, 212] on span "SENTAR" at bounding box center [795, 211] width 43 height 13
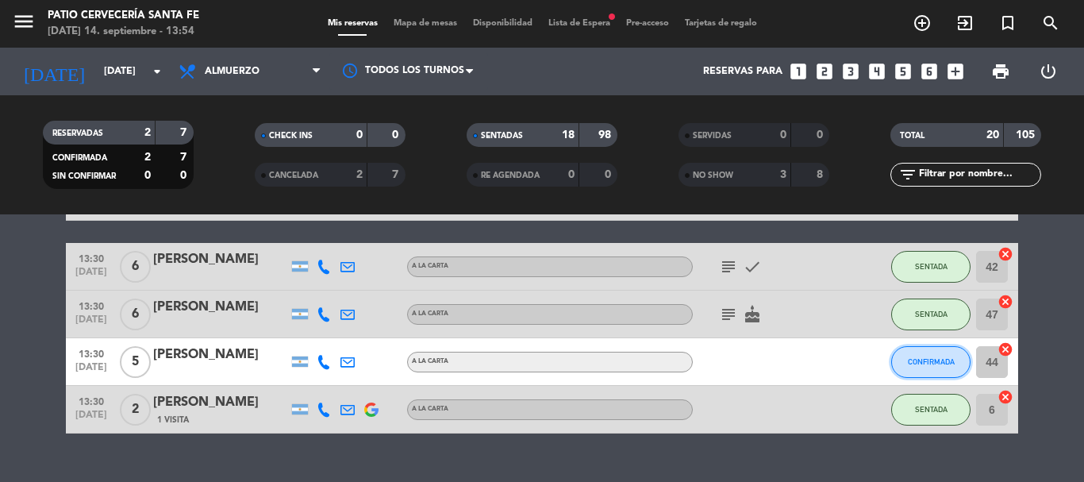
click at [941, 362] on span "CONFIRMADA" at bounding box center [931, 361] width 47 height 9
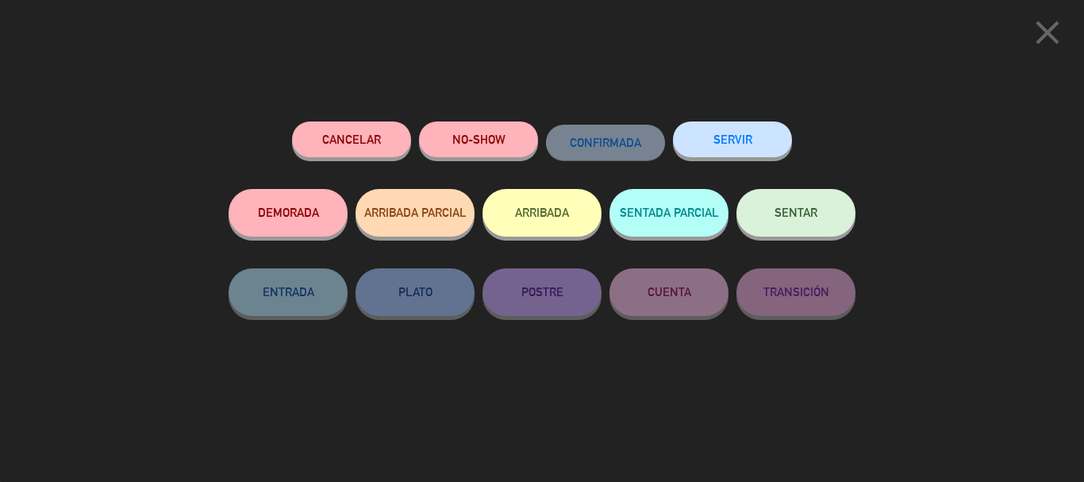
click at [791, 198] on button "SENTAR" at bounding box center [795, 213] width 119 height 48
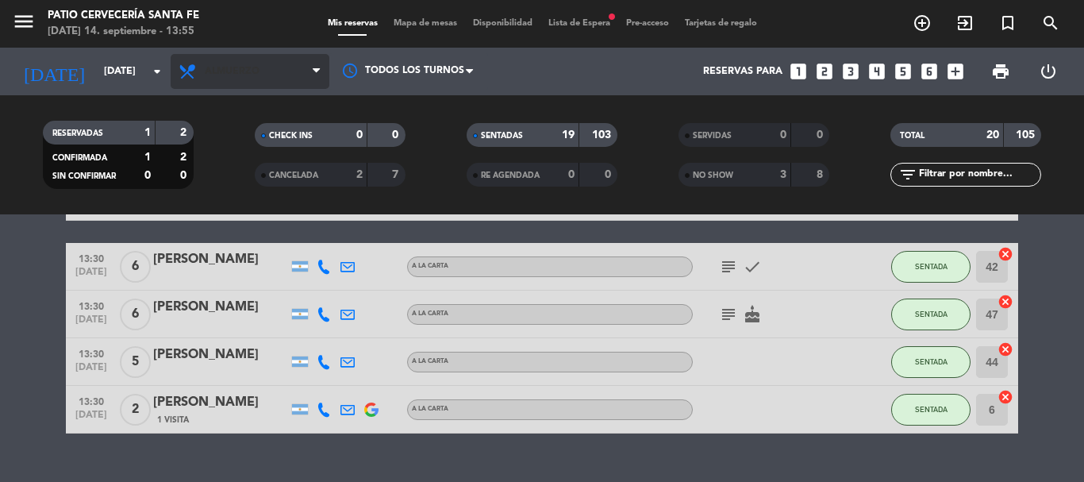
click at [217, 75] on span "Almuerzo" at bounding box center [232, 71] width 55 height 11
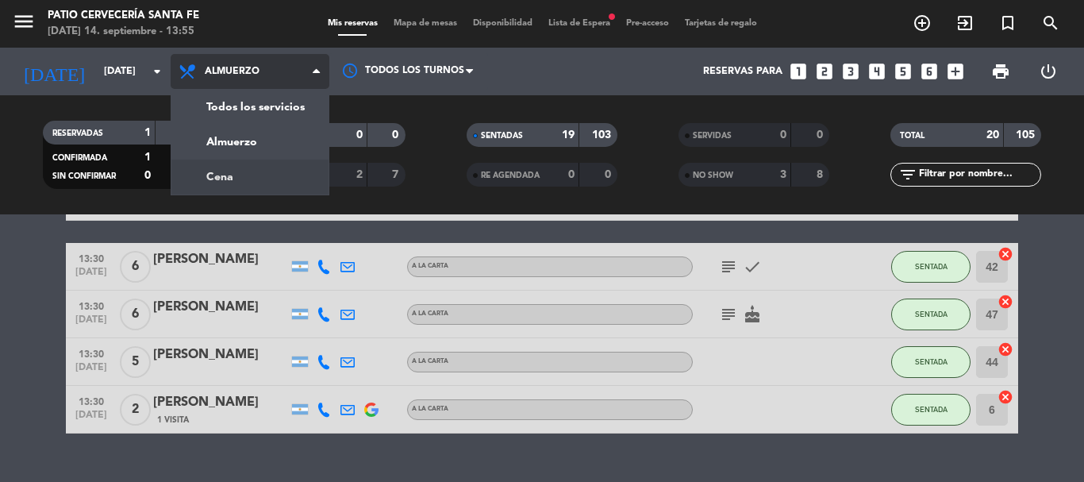
click at [218, 177] on div "menu Patio Cervecería Santa [PERSON_NAME][DATE] 14. septiembre - 13:55 Mis rese…" at bounding box center [542, 107] width 1084 height 214
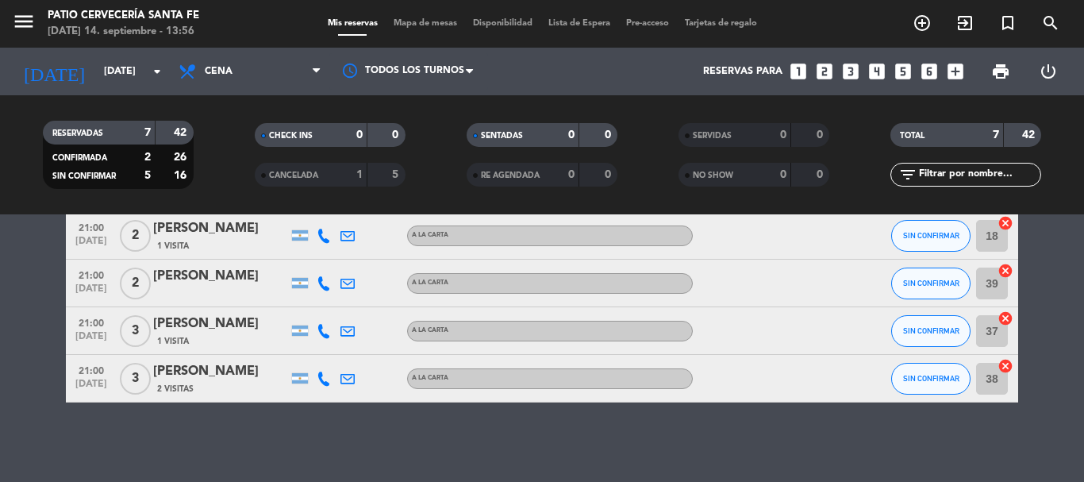
scroll to position [0, 0]
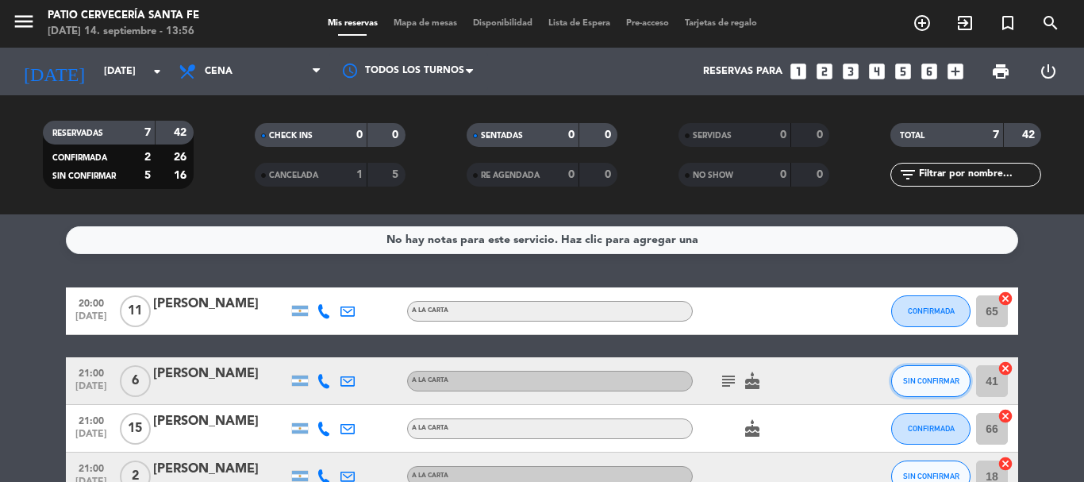
click at [935, 384] on span "SIN CONFIRMAR" at bounding box center [931, 380] width 56 height 9
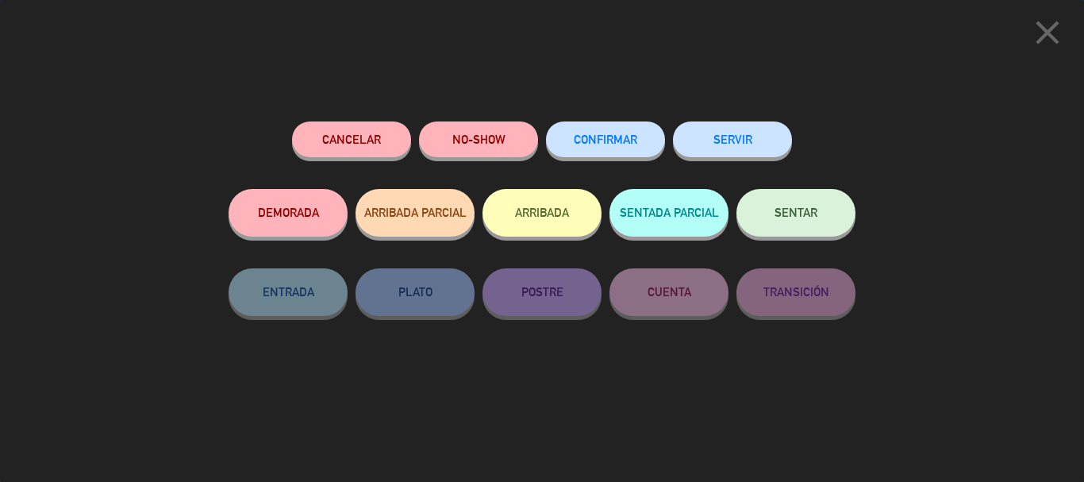
click at [625, 133] on button "CONFIRMAR" at bounding box center [605, 139] width 119 height 36
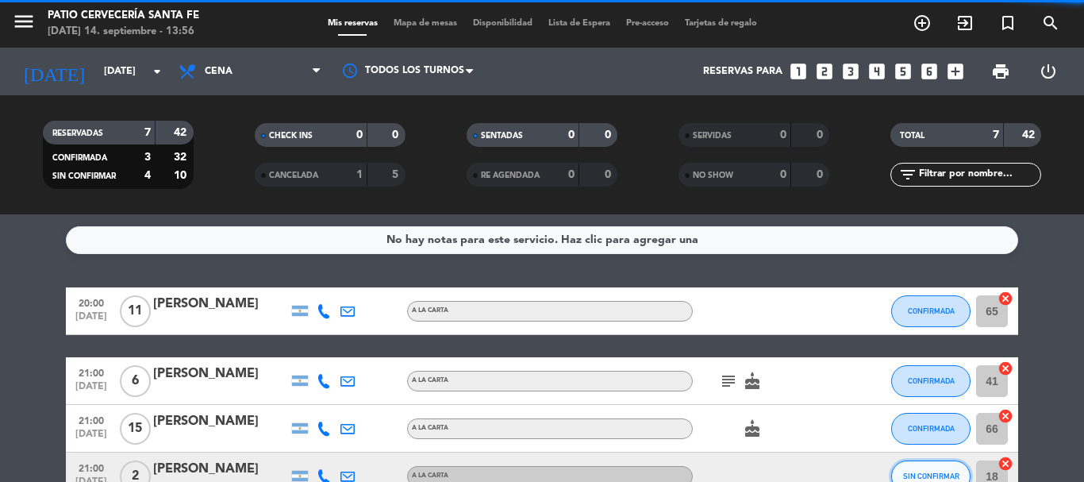
click at [933, 469] on button "SIN CONFIRMAR" at bounding box center [930, 476] width 79 height 32
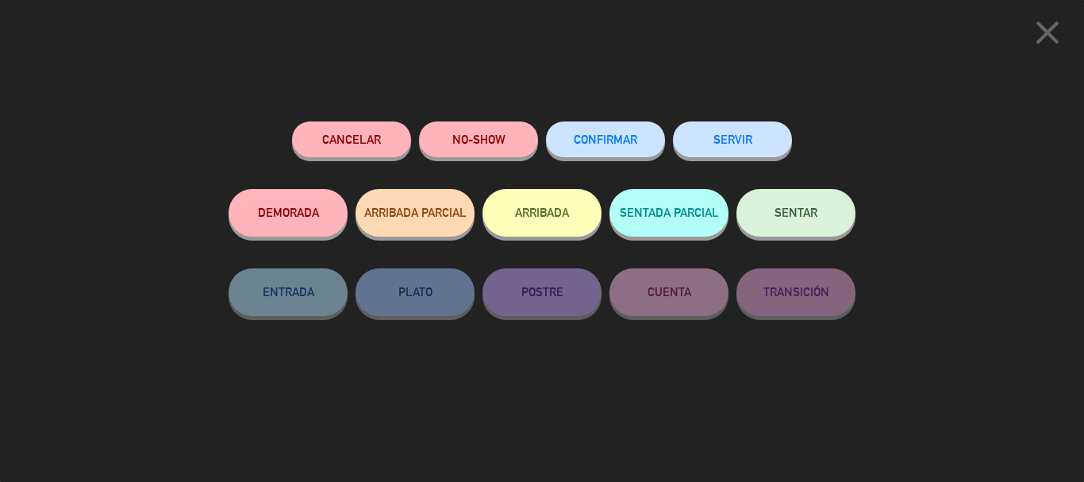
click at [625, 143] on span "CONFIRMAR" at bounding box center [605, 139] width 63 height 13
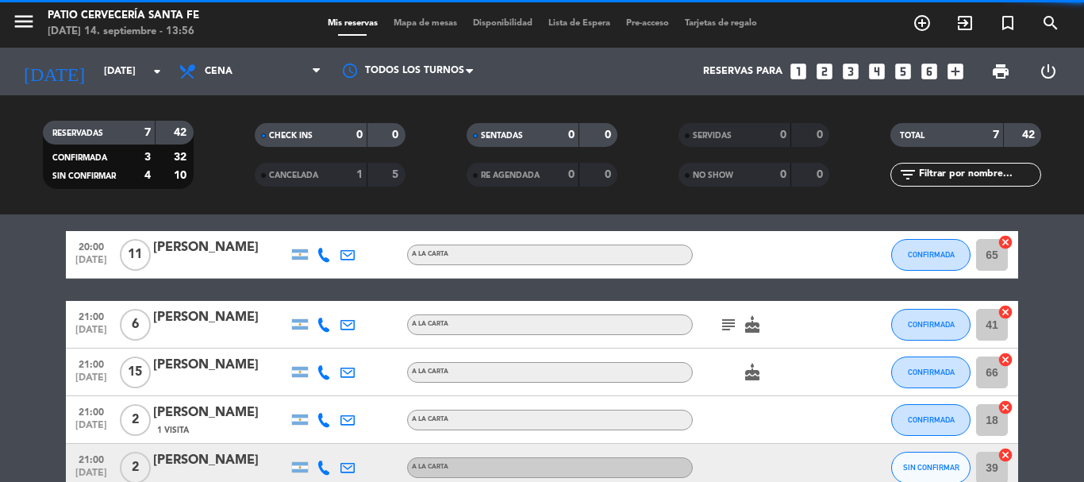
scroll to position [159, 0]
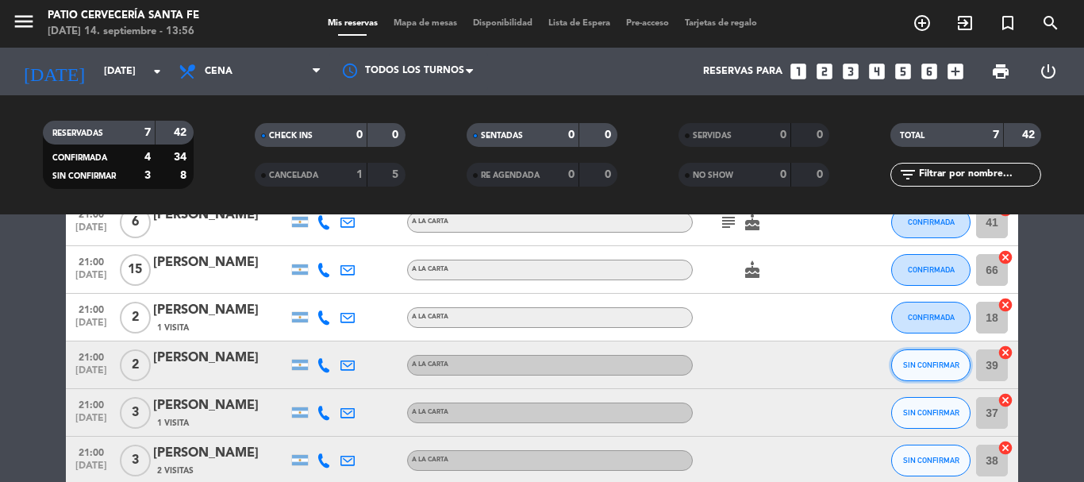
click at [915, 371] on button "SIN CONFIRMAR" at bounding box center [930, 365] width 79 height 32
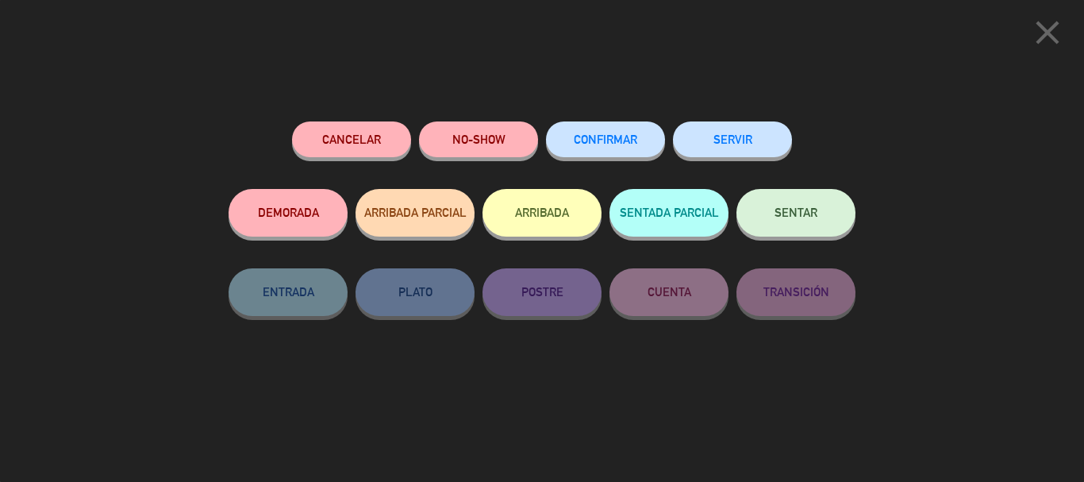
click at [629, 140] on span "CONFIRMAR" at bounding box center [605, 139] width 63 height 13
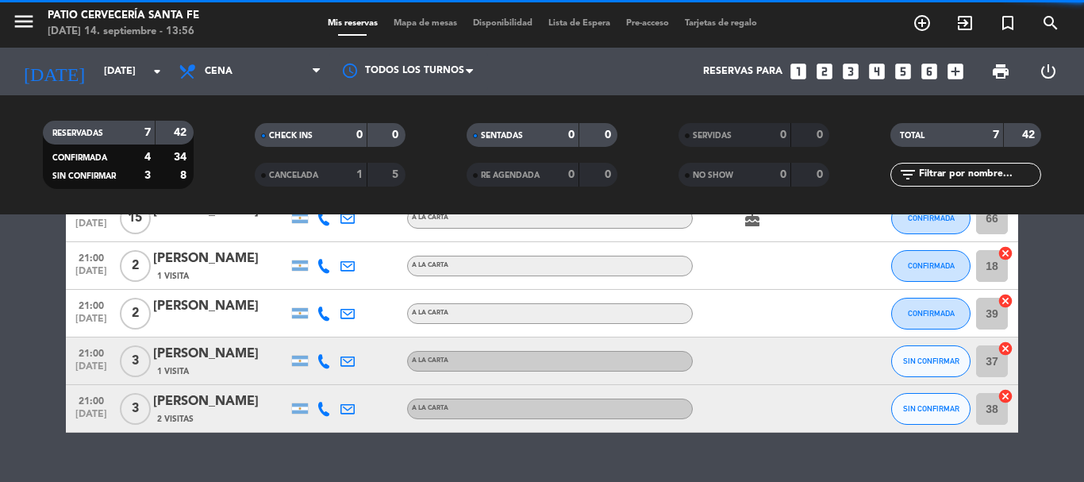
scroll to position [238, 0]
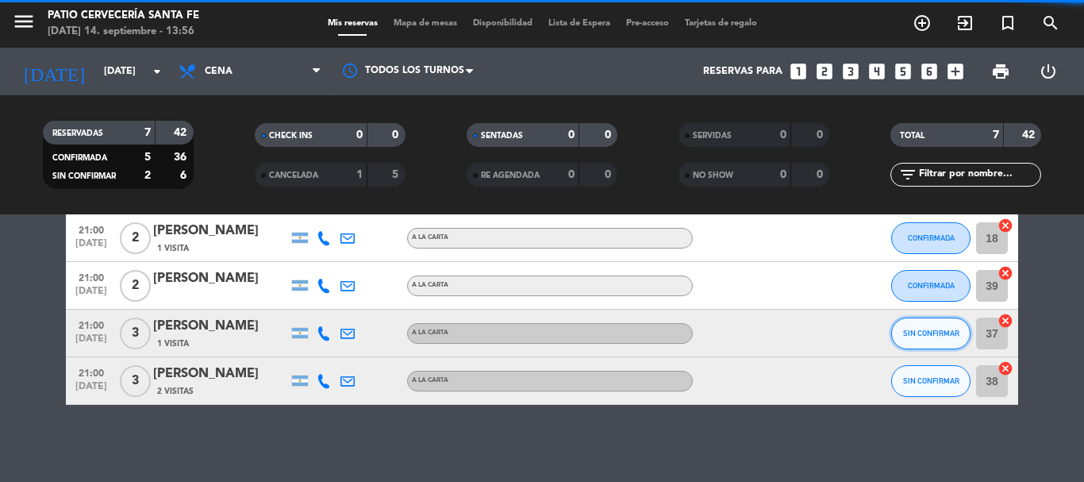
click at [904, 331] on span "SIN CONFIRMAR" at bounding box center [931, 332] width 56 height 9
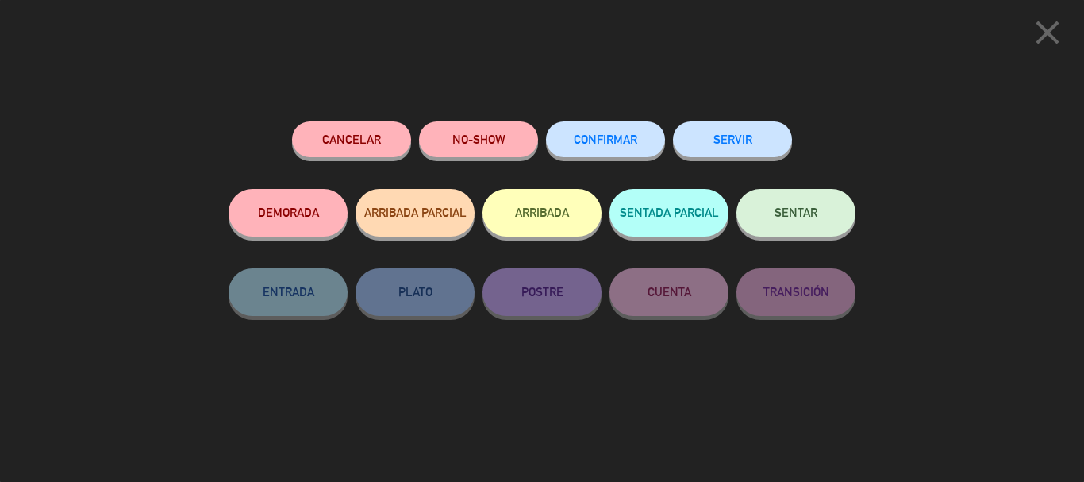
drag, startPoint x: 645, startPoint y: 140, endPoint x: 648, endPoint y: 156, distance: 15.4
click at [643, 140] on button "CONFIRMAR" at bounding box center [605, 139] width 119 height 36
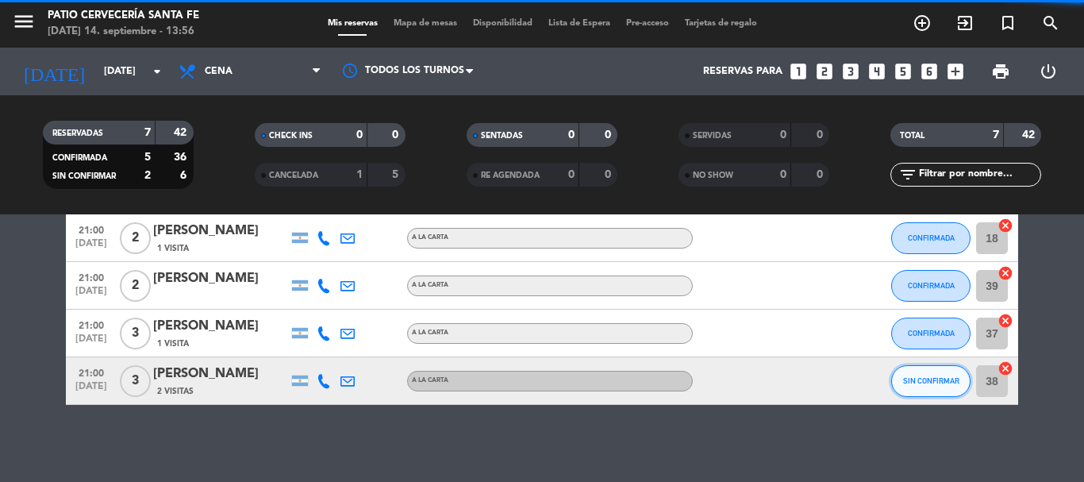
click at [933, 378] on span "SIN CONFIRMAR" at bounding box center [931, 380] width 56 height 9
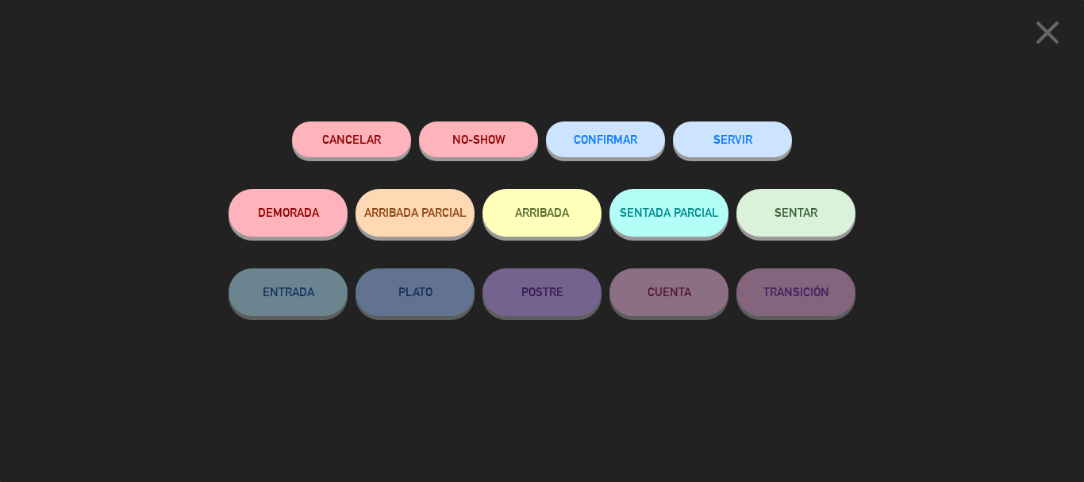
scroll to position [240, 0]
click at [615, 148] on button "CONFIRMAR" at bounding box center [605, 139] width 119 height 36
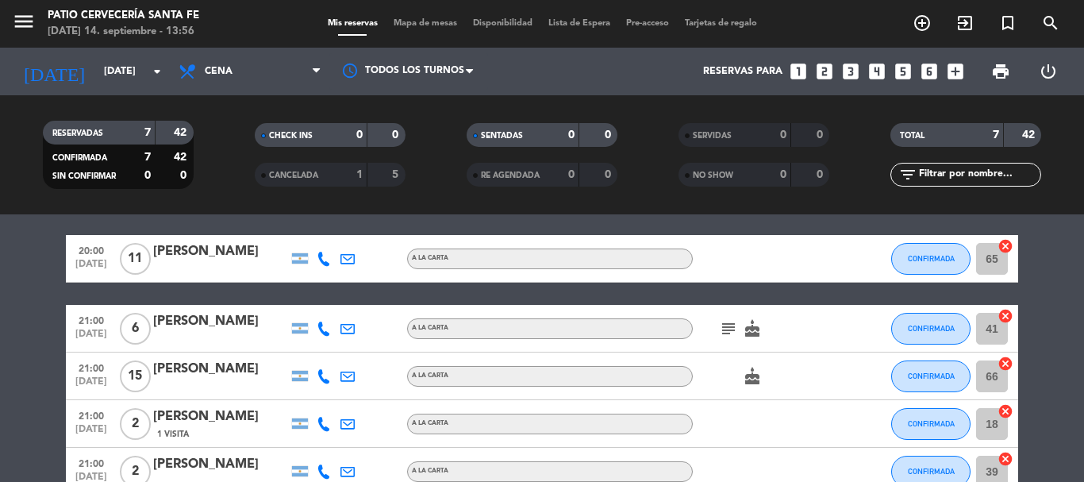
scroll to position [79, 0]
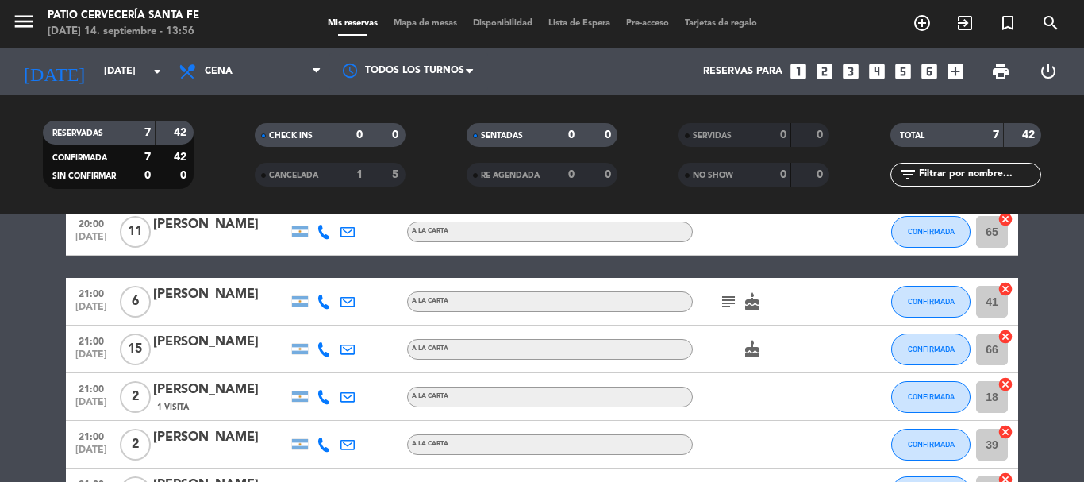
click at [735, 302] on icon "subject" at bounding box center [728, 301] width 19 height 19
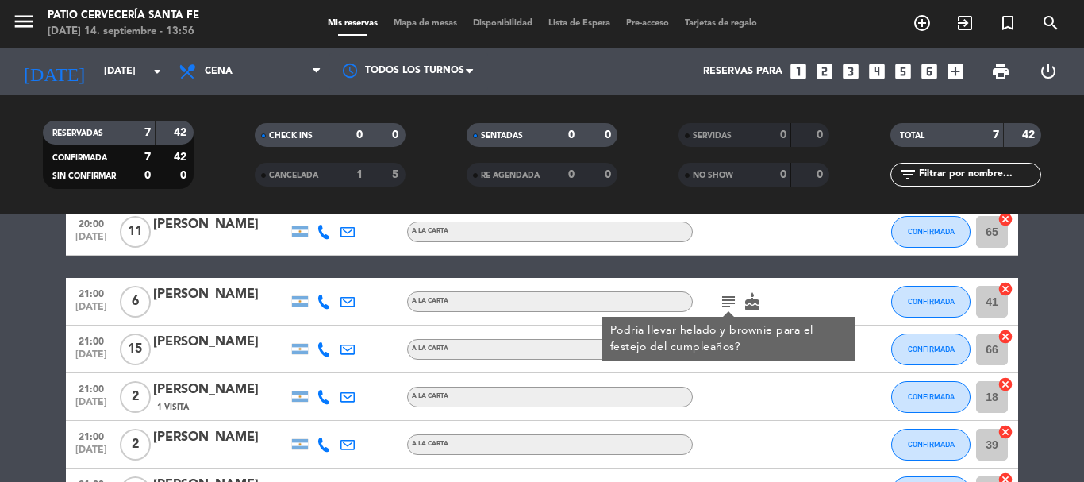
click at [727, 387] on div at bounding box center [764, 396] width 143 height 47
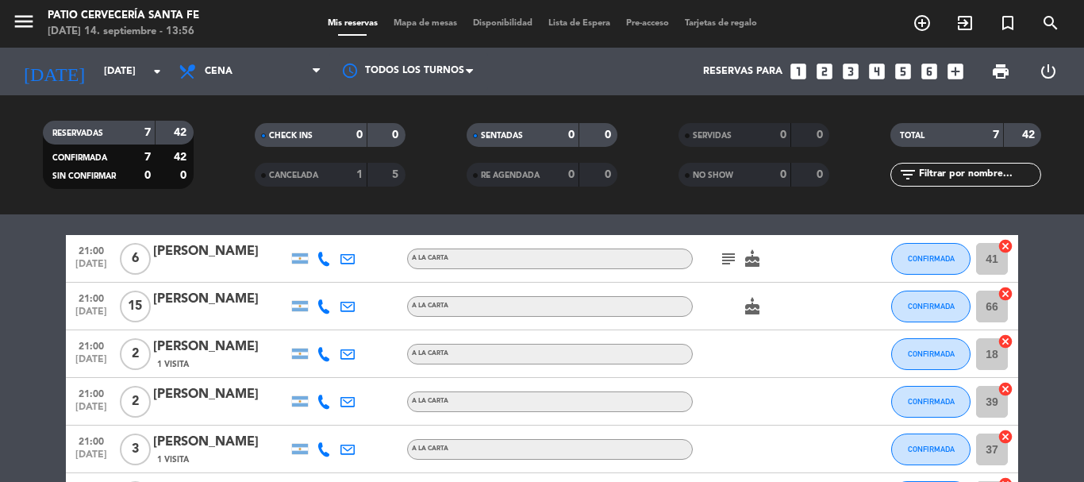
scroll to position [159, 0]
